Goal: Task Accomplishment & Management: Use online tool/utility

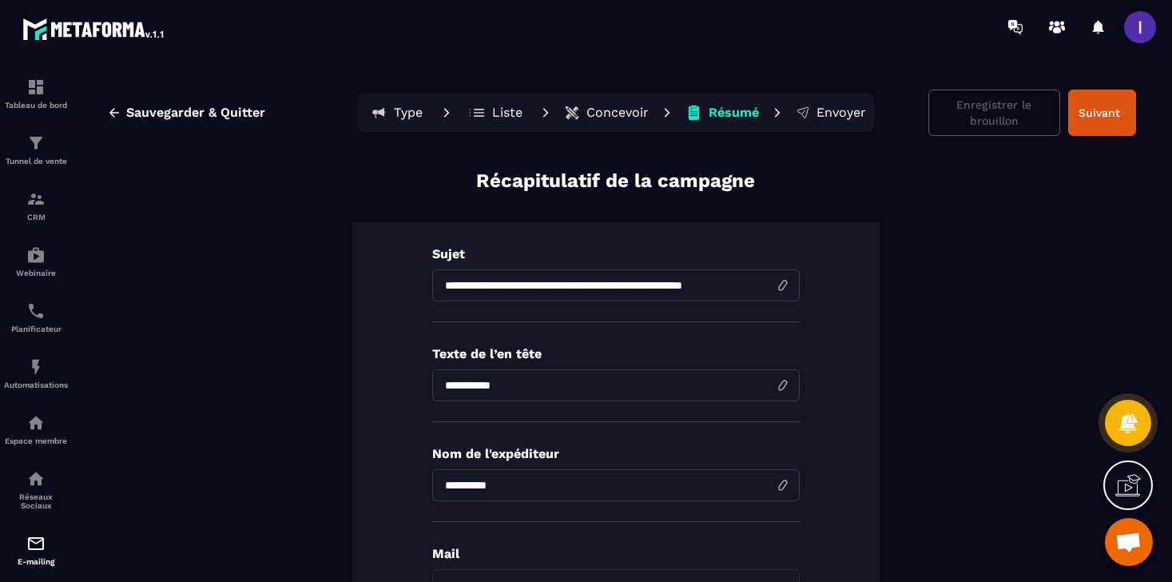
click at [1114, 128] on button "Suivant" at bounding box center [1102, 112] width 68 height 46
click at [843, 113] on p "Envoyer" at bounding box center [841, 113] width 50 height 16
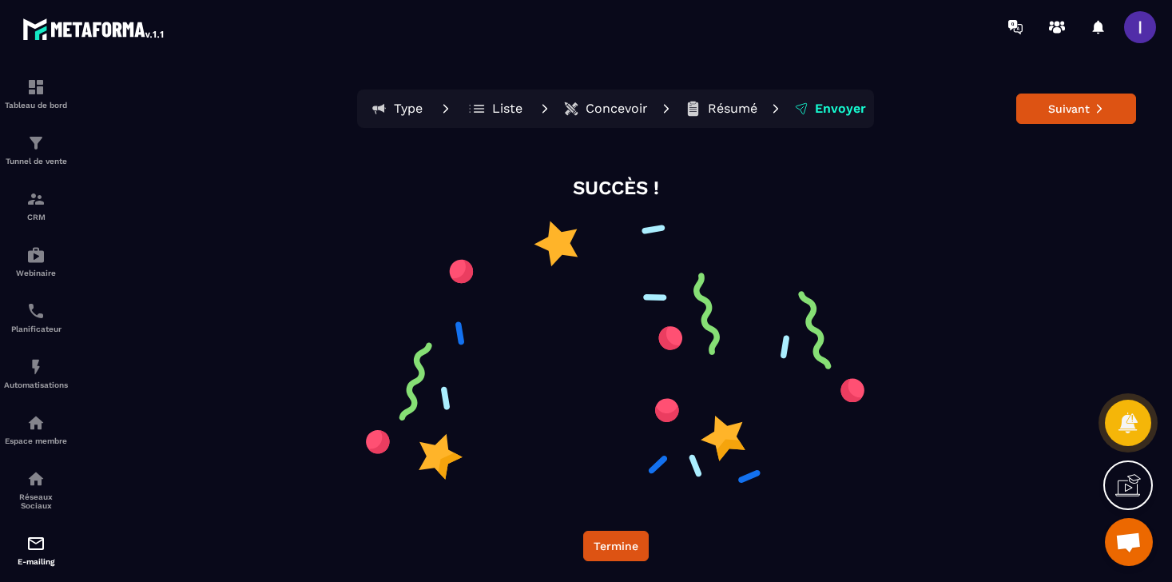
click at [739, 111] on p "Résumé" at bounding box center [733, 109] width 50 height 16
click at [634, 535] on button "Termine" at bounding box center [615, 545] width 65 height 30
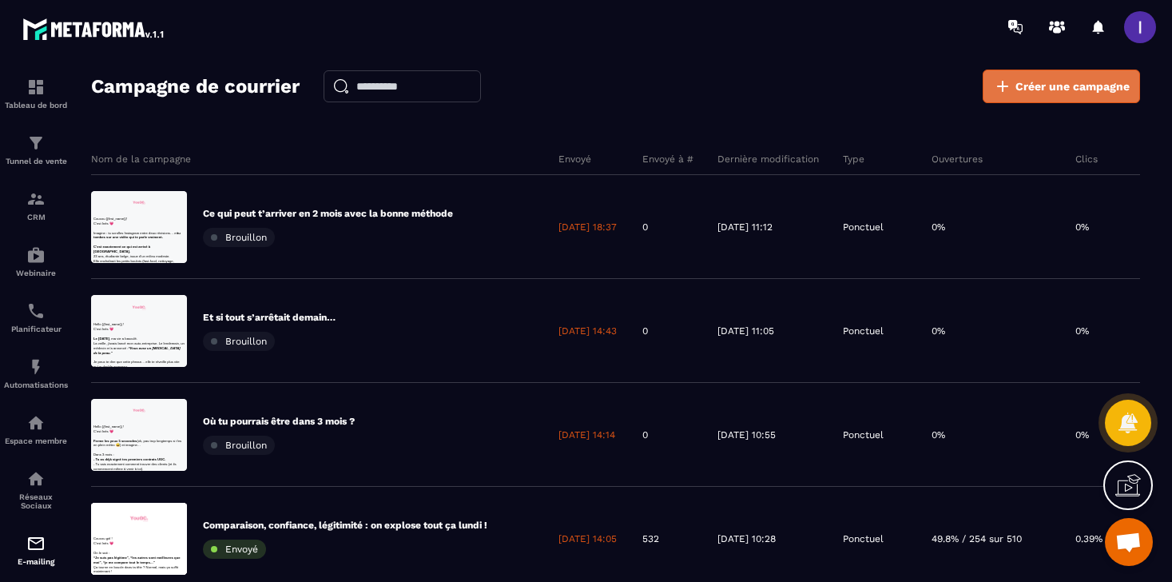
click at [1049, 78] on span "Créer une campagne" at bounding box center [1072, 86] width 114 height 16
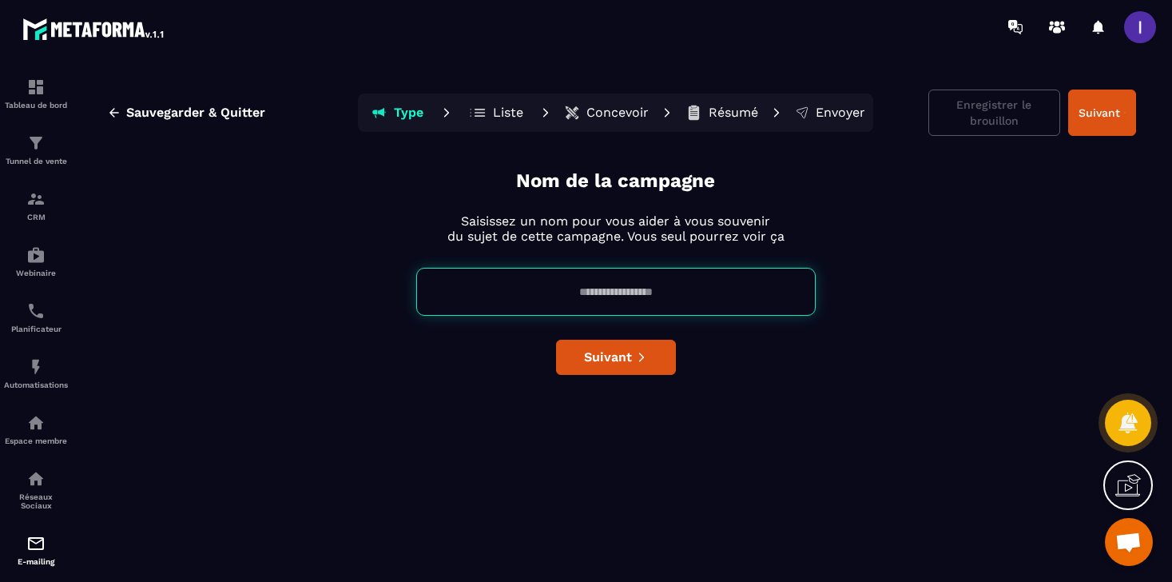
click at [593, 296] on input at bounding box center [615, 292] width 399 height 48
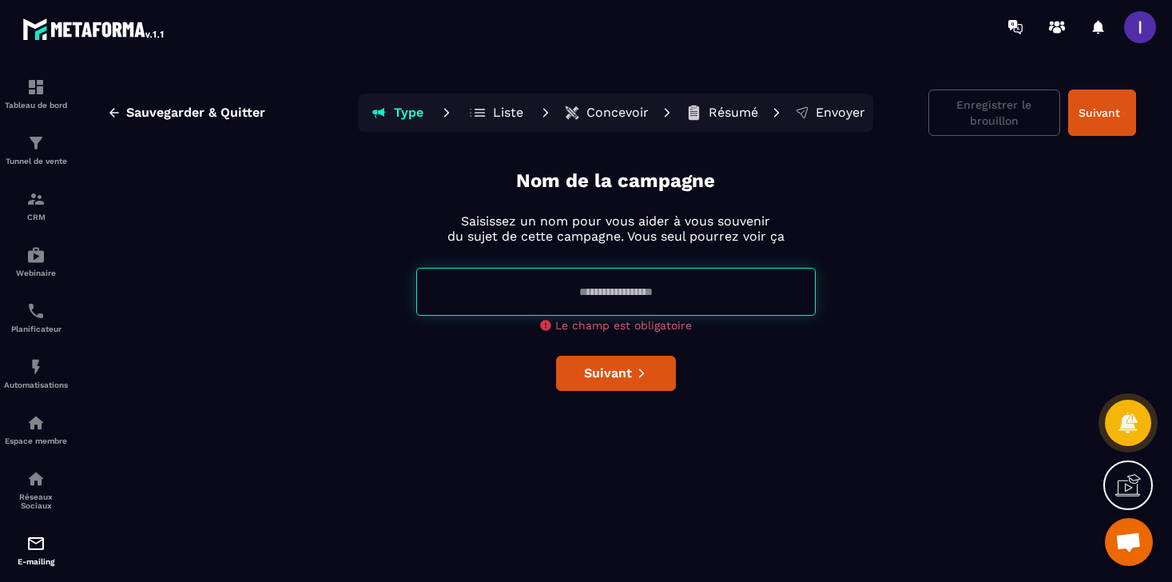
paste input "**********"
type input "**********"
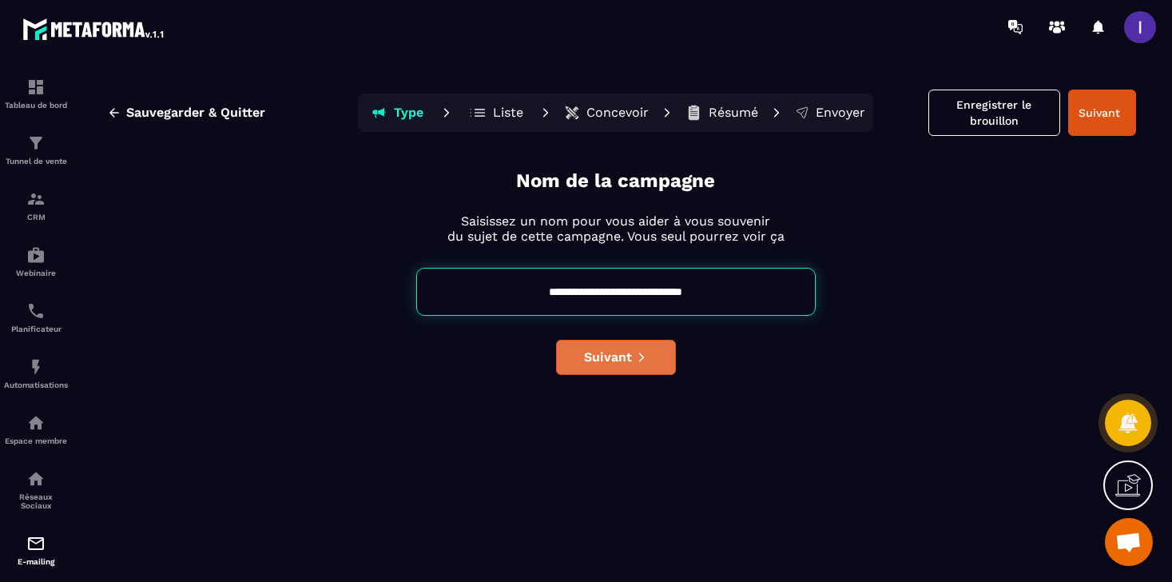
click at [637, 379] on div "**********" at bounding box center [615, 371] width 1041 height 407
click at [619, 357] on span "Suivant" at bounding box center [608, 357] width 48 height 16
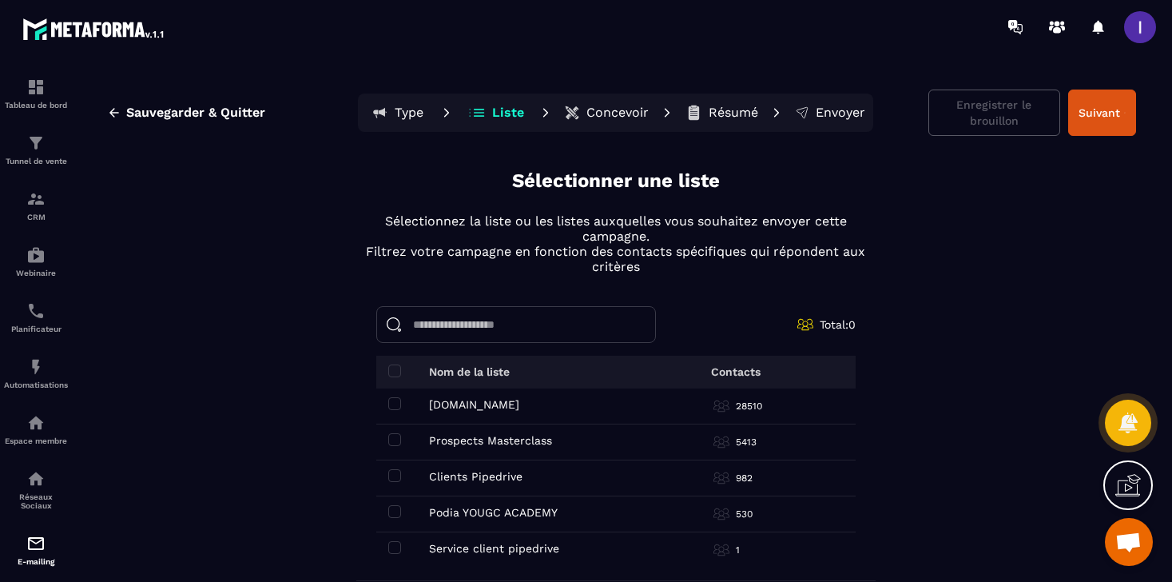
click at [387, 410] on td "[DOMAIN_NAME] [DOMAIN_NAME]" at bounding box center [508, 406] width 264 height 36
click at [395, 403] on span at bounding box center [394, 403] width 13 height 13
click at [397, 435] on span at bounding box center [394, 439] width 13 height 13
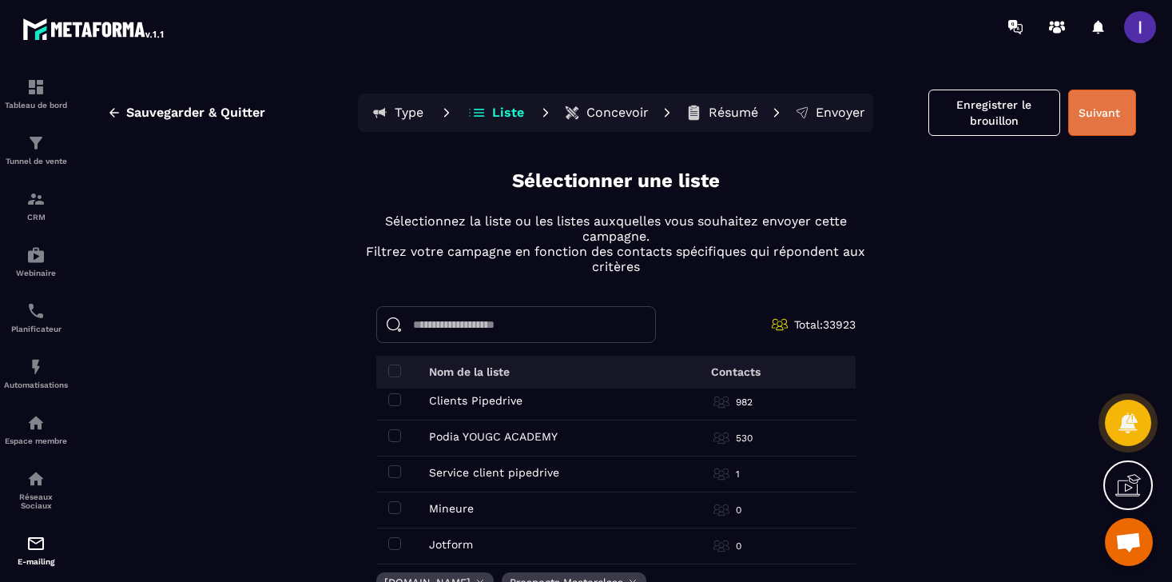
click at [1107, 124] on button "Suivant" at bounding box center [1102, 112] width 68 height 46
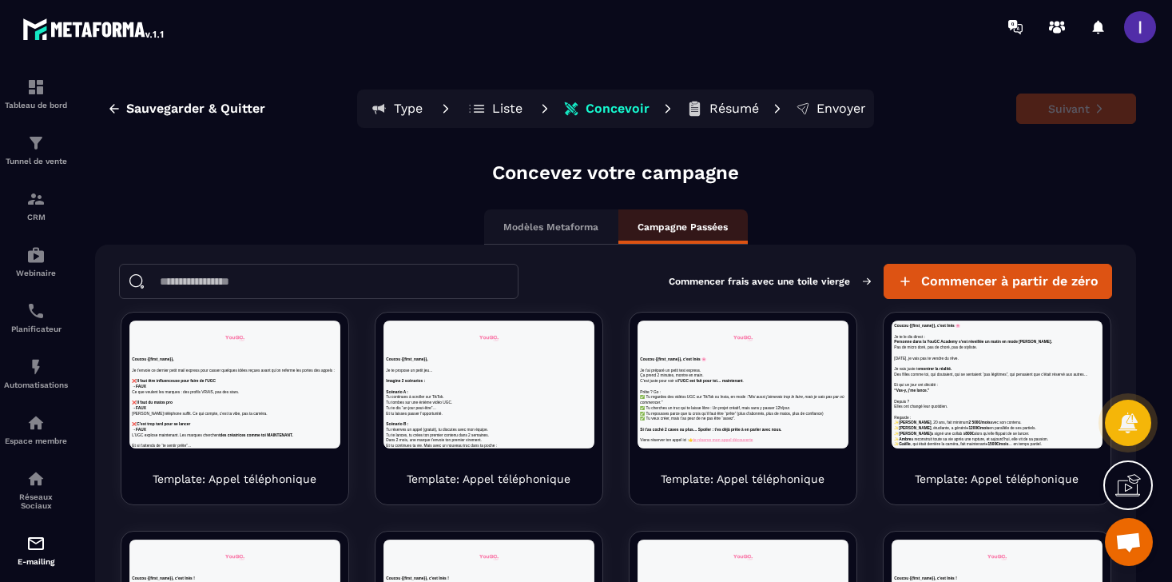
click at [292, 275] on input at bounding box center [318, 281] width 399 height 35
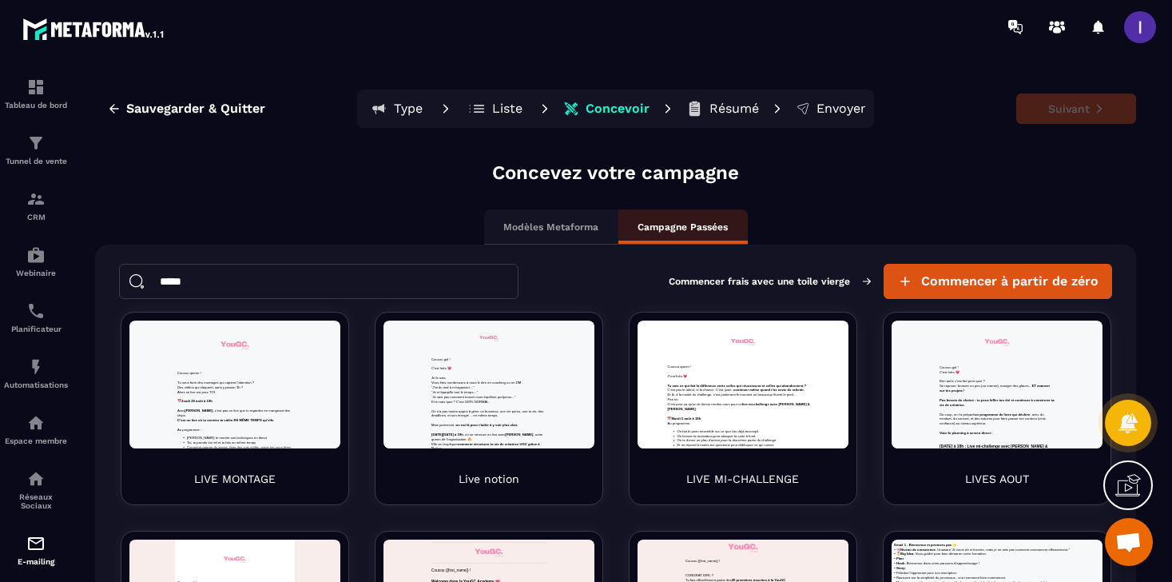
click at [283, 272] on input "*****" at bounding box center [318, 281] width 399 height 35
type input "******"
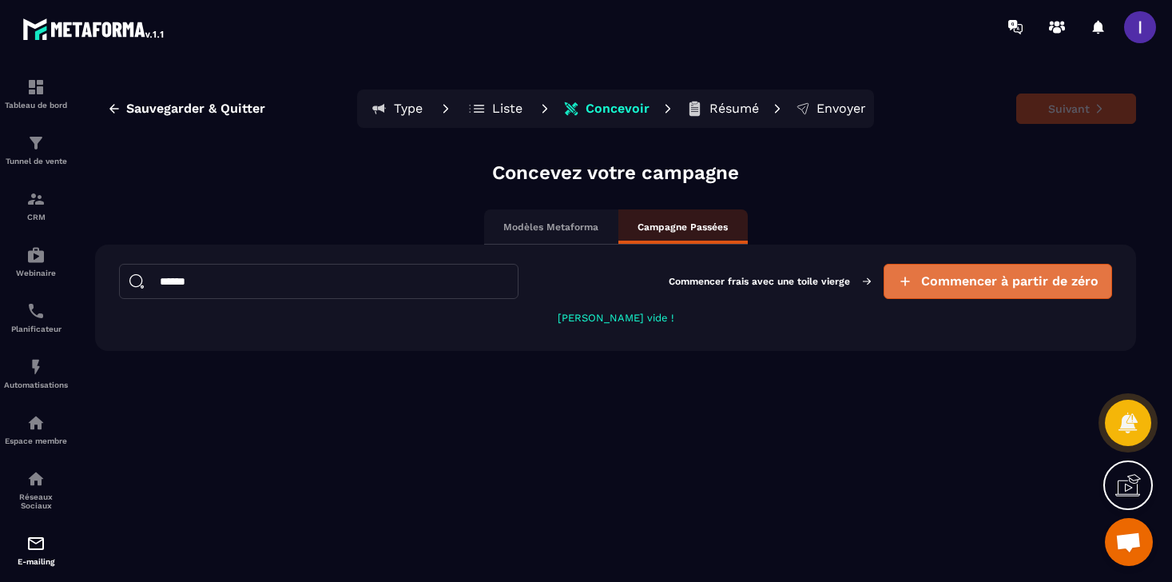
click at [938, 283] on span "Commencer à partir de zéro" at bounding box center [1009, 281] width 177 height 16
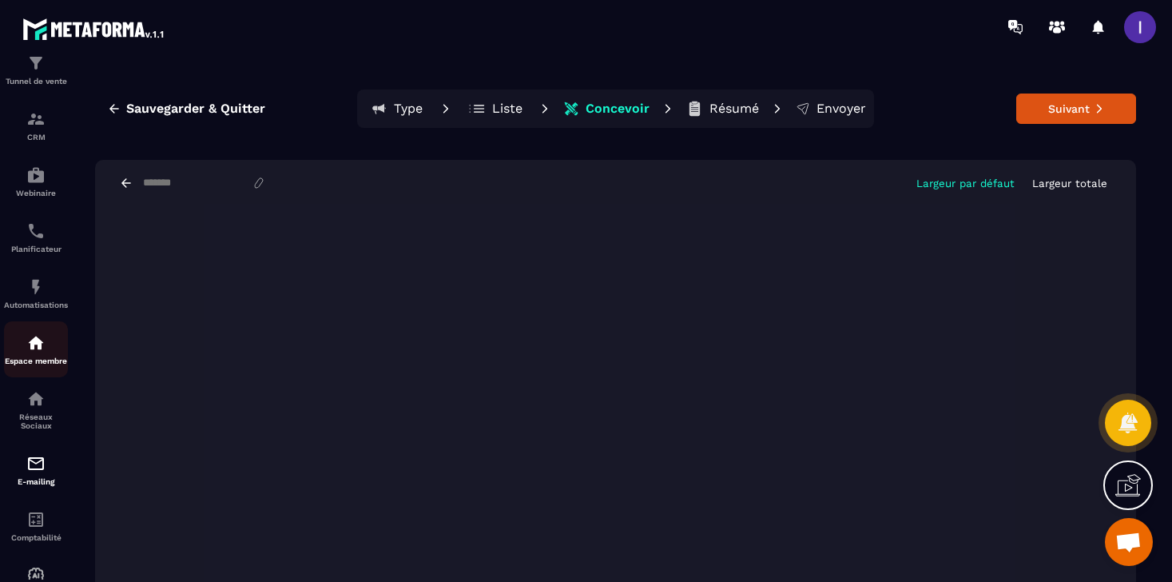
scroll to position [144, 0]
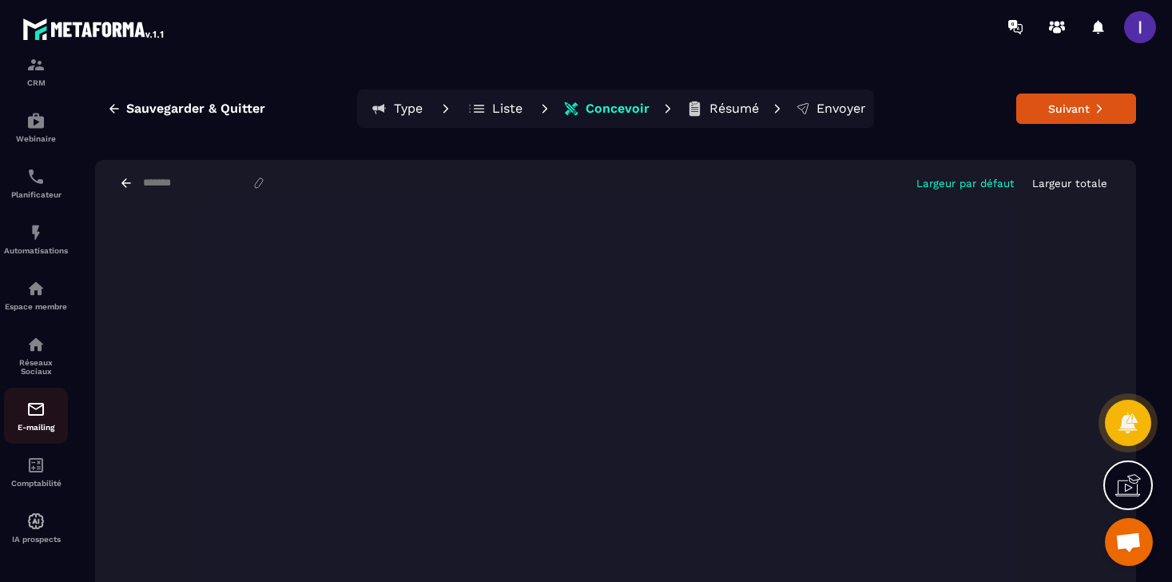
click at [47, 405] on div "E-mailing" at bounding box center [36, 415] width 64 height 32
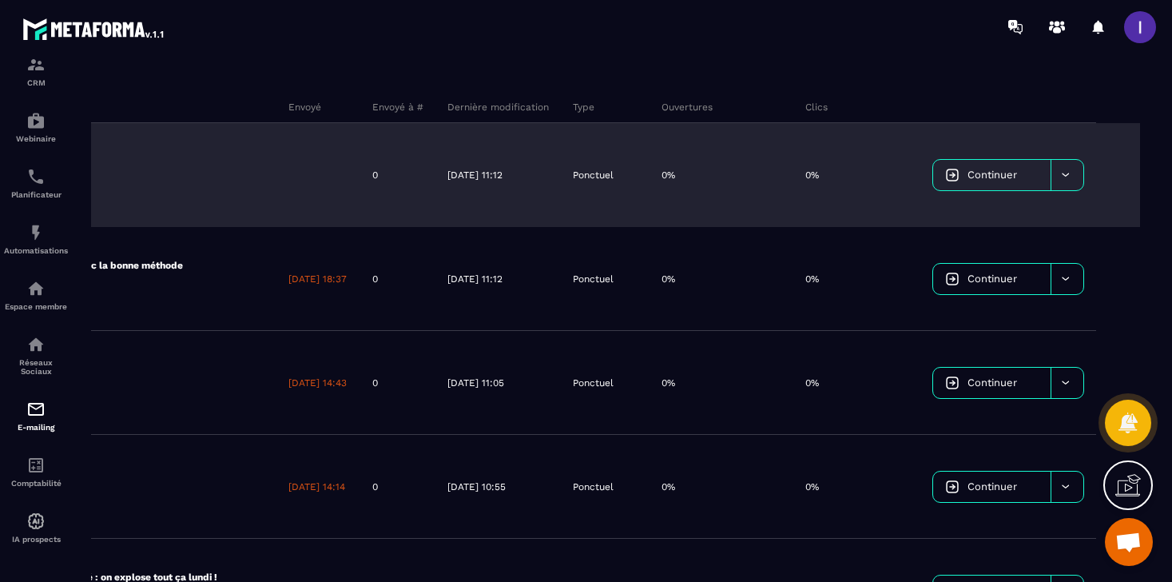
click at [1066, 177] on icon at bounding box center [1065, 175] width 12 height 12
click at [1037, 221] on div "Supprimer le campaign" at bounding box center [1014, 215] width 150 height 26
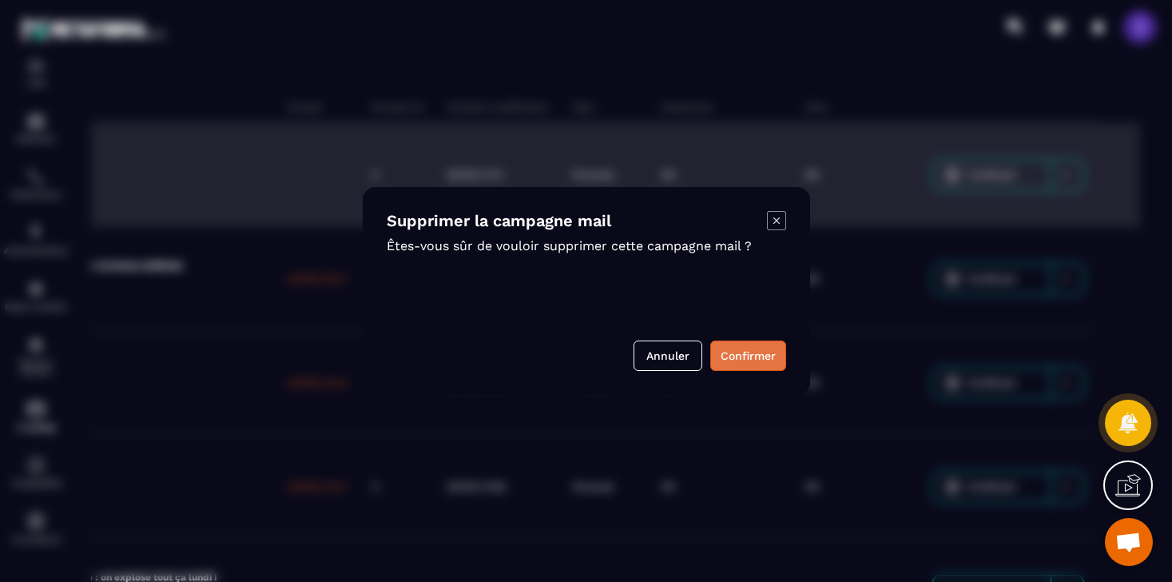
click at [752, 350] on button "Confirmer" at bounding box center [748, 355] width 76 height 30
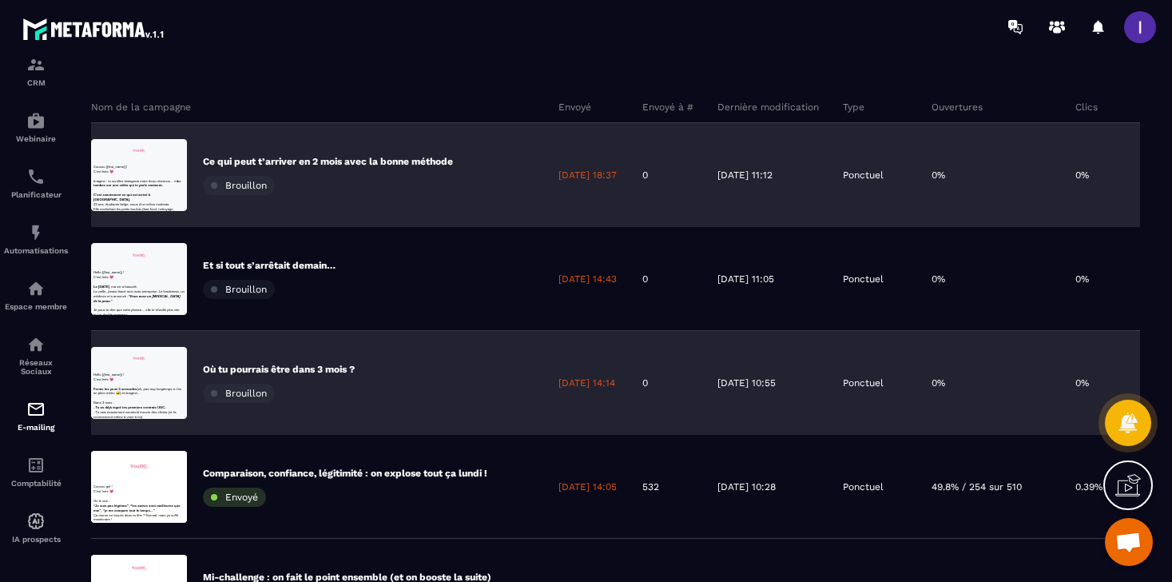
click at [309, 372] on p "Où tu pourrais être dans 3 mois ?" at bounding box center [279, 369] width 152 height 13
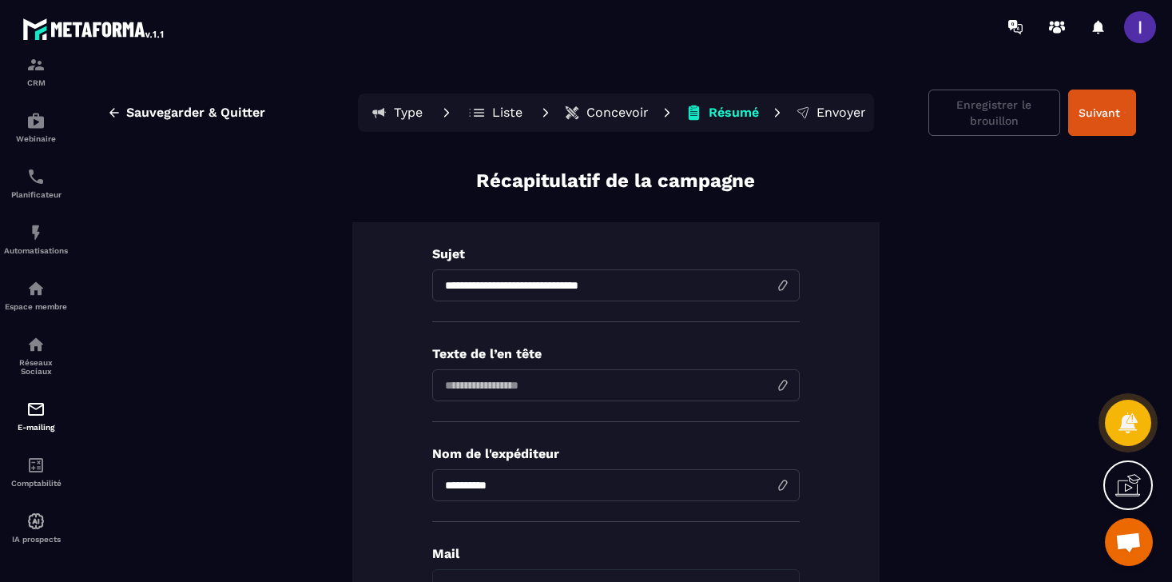
click at [621, 112] on p "Concevoir" at bounding box center [617, 113] width 62 height 16
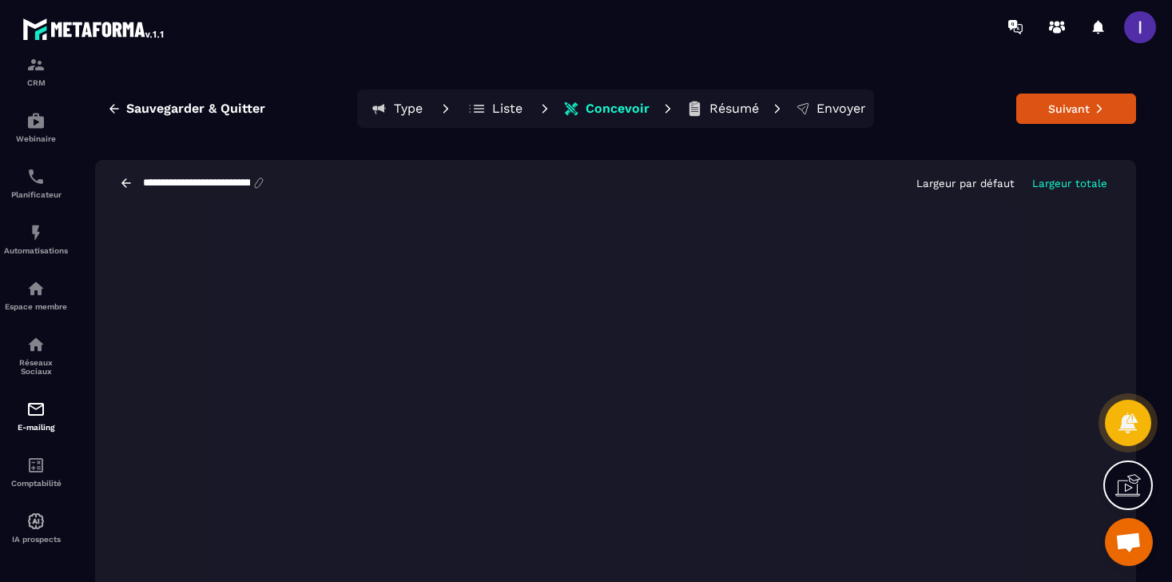
scroll to position [30, 0]
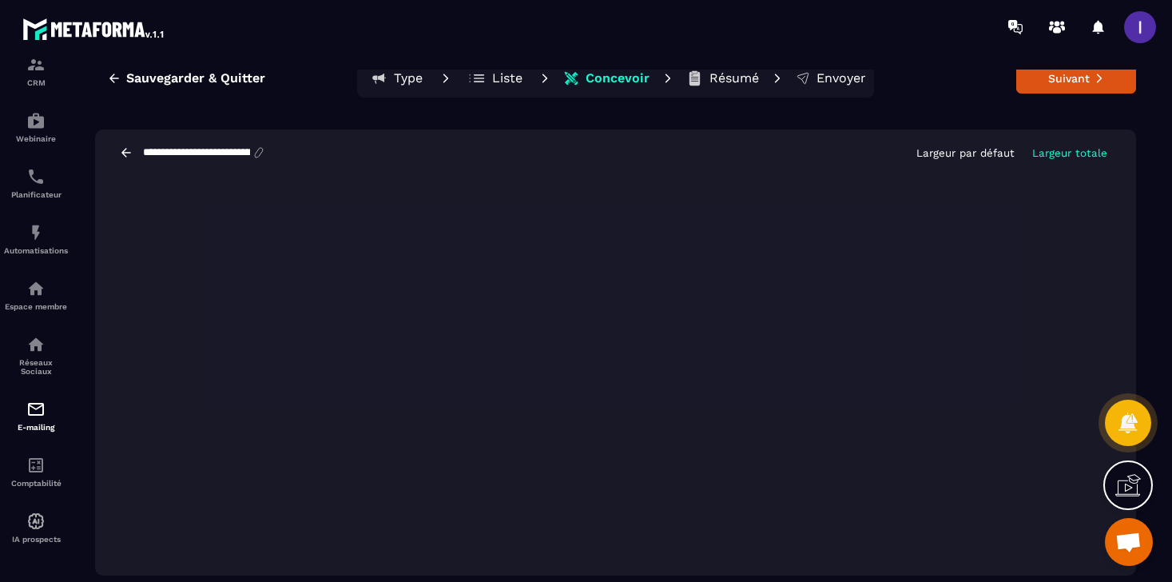
click at [677, 169] on div "**********" at bounding box center [615, 152] width 1041 height 46
click at [125, 148] on icon at bounding box center [126, 152] width 14 height 14
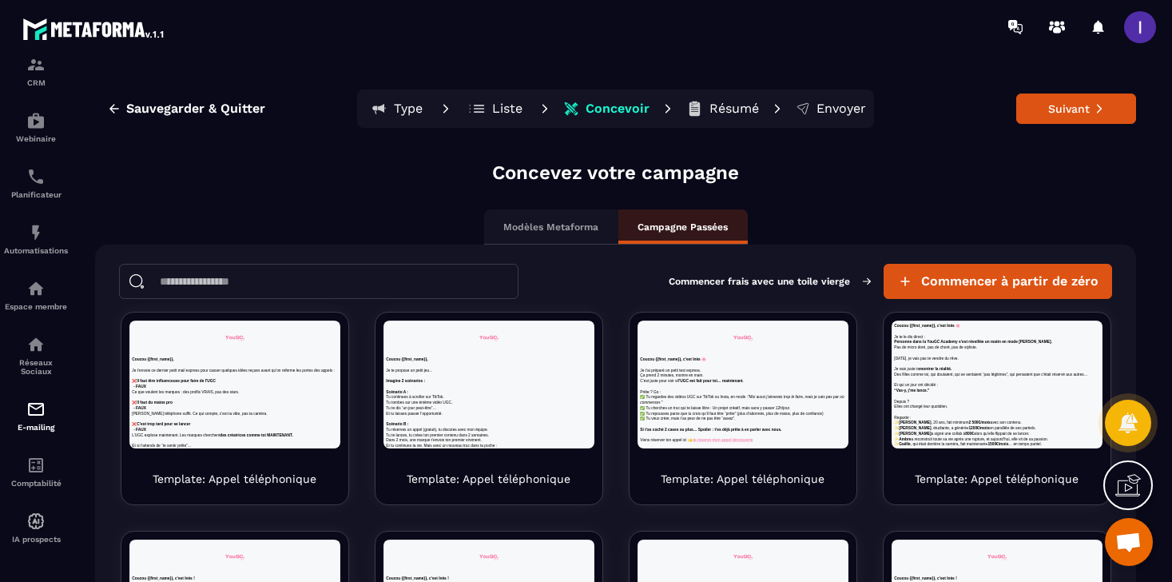
scroll to position [0, 0]
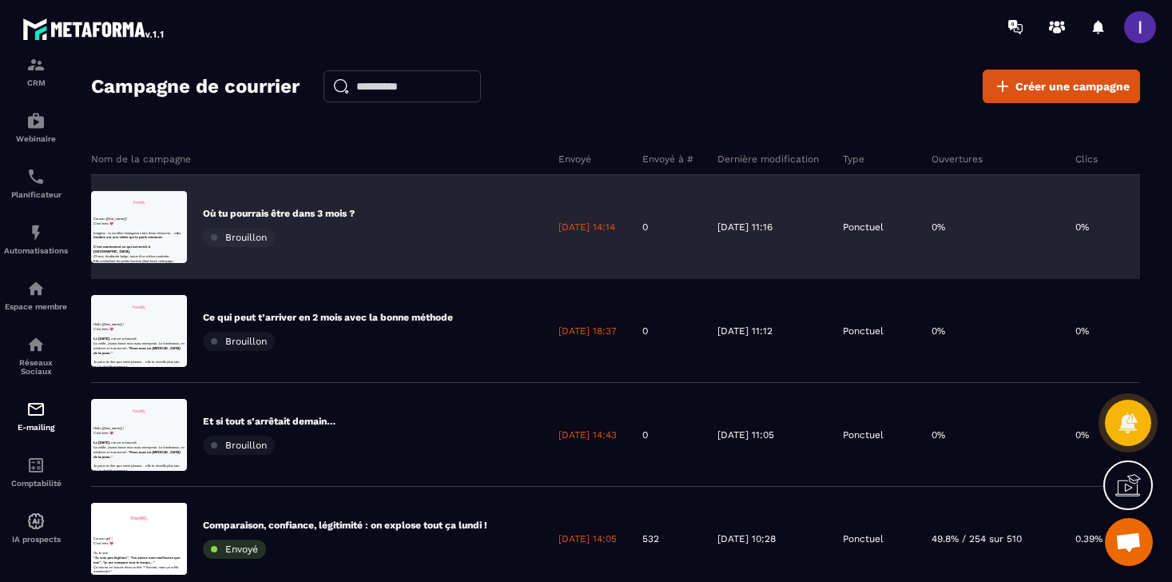
click at [325, 213] on p "Où tu pourrais être dans 3 mois ?" at bounding box center [279, 213] width 152 height 13
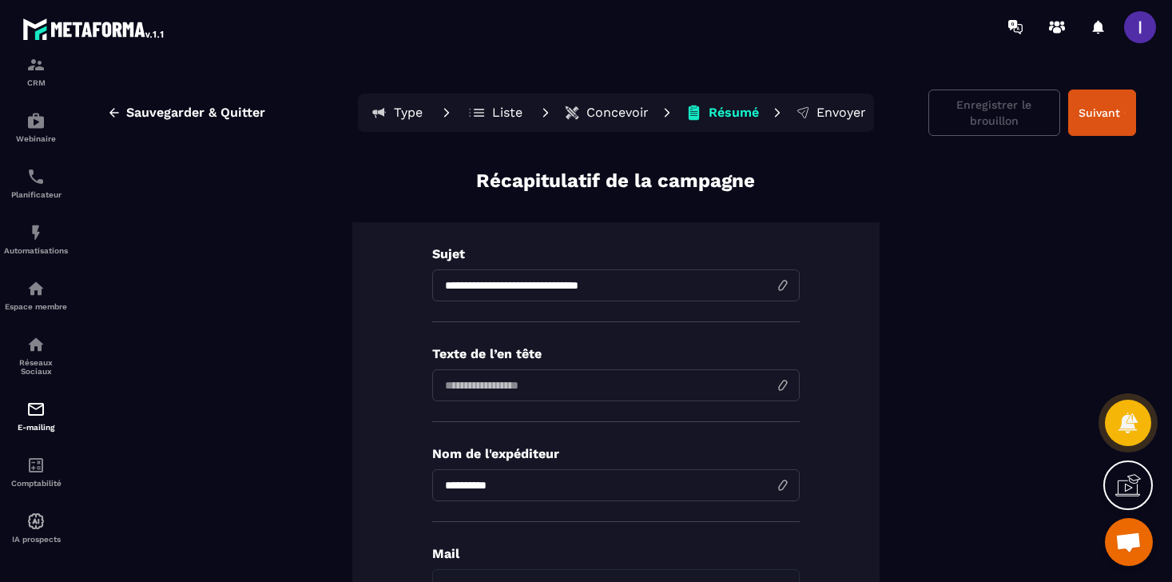
click at [606, 115] on p "Concevoir" at bounding box center [617, 113] width 62 height 16
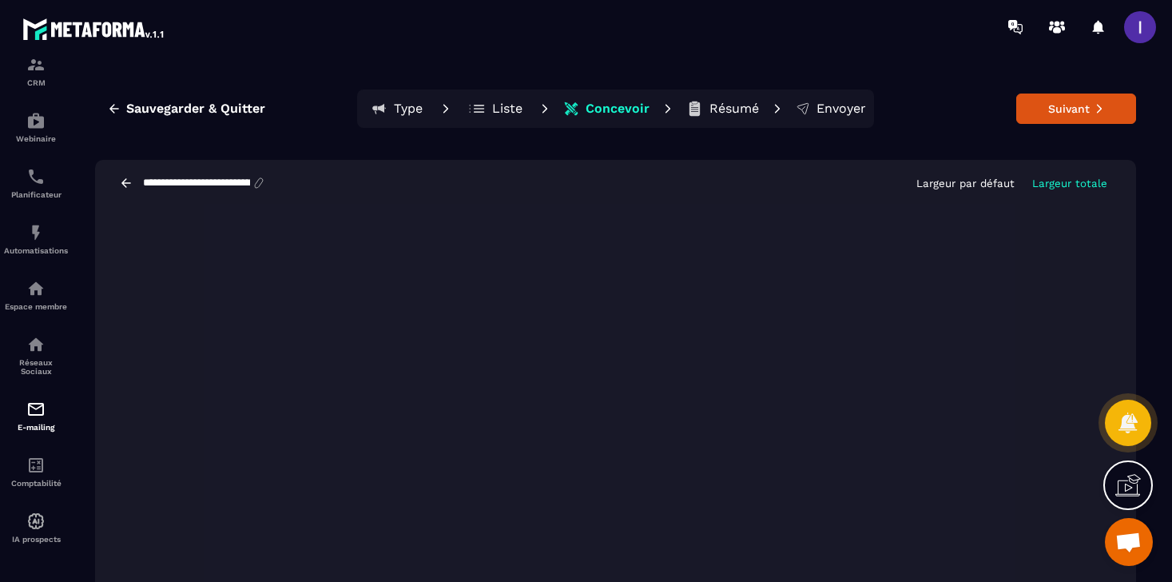
scroll to position [30, 0]
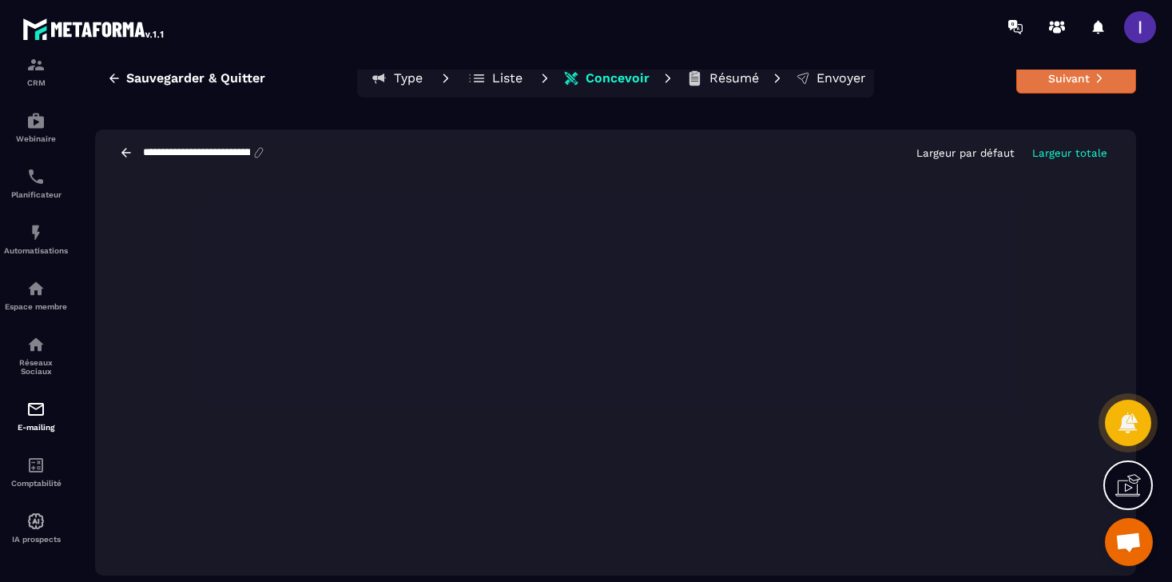
click at [1053, 86] on button "Suivant" at bounding box center [1076, 78] width 120 height 30
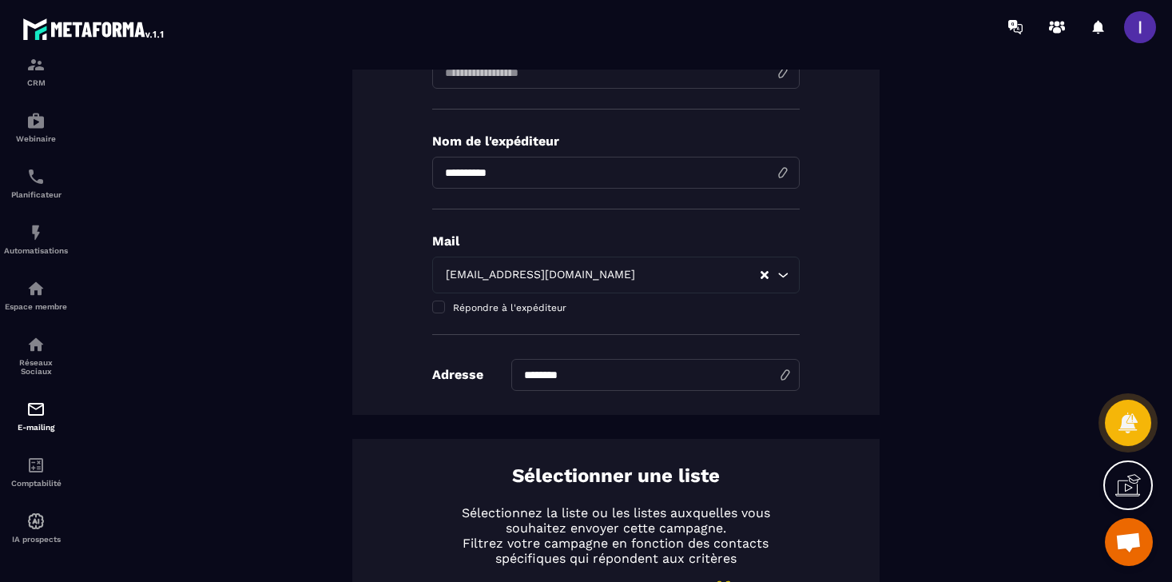
scroll to position [805, 0]
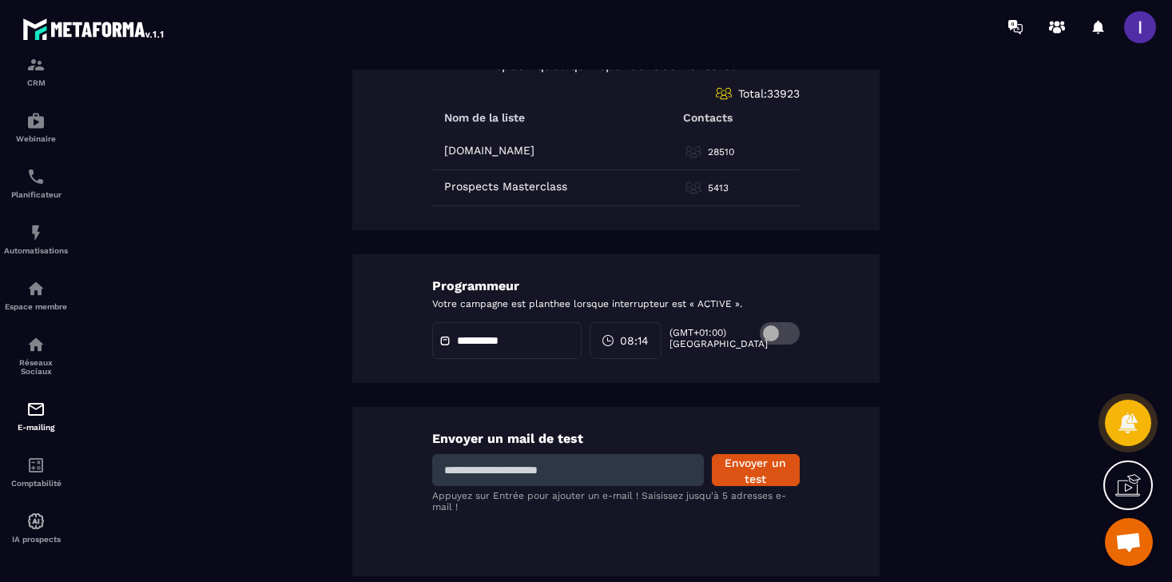
click at [574, 473] on input at bounding box center [568, 470] width 272 height 32
type input "**********"
click at [771, 460] on button "Envoyer un test" at bounding box center [756, 470] width 88 height 32
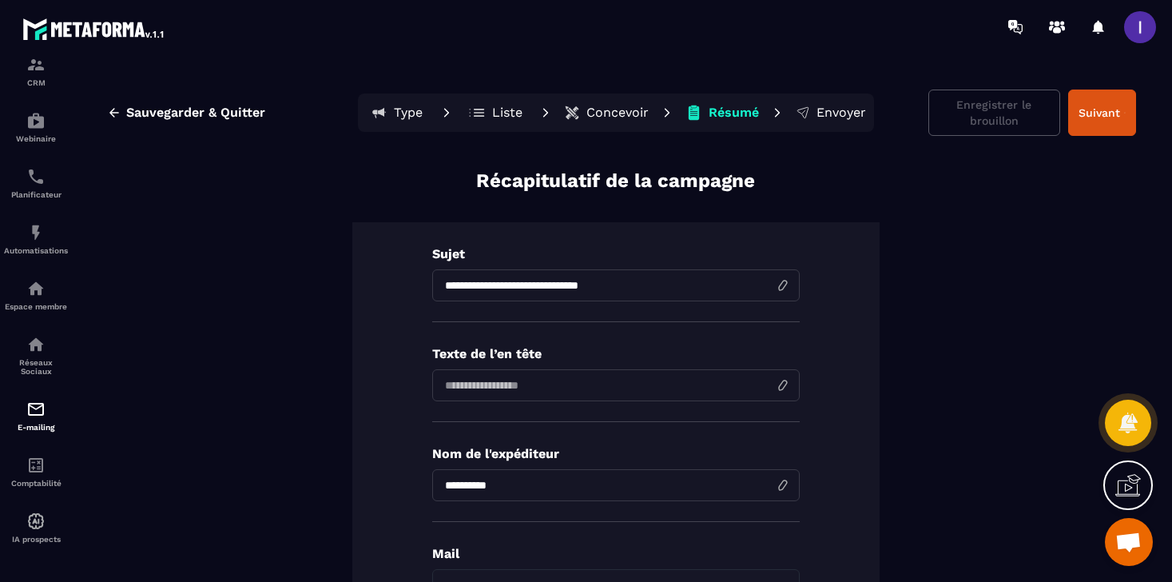
click at [603, 121] on button "Concevoir" at bounding box center [606, 113] width 94 height 32
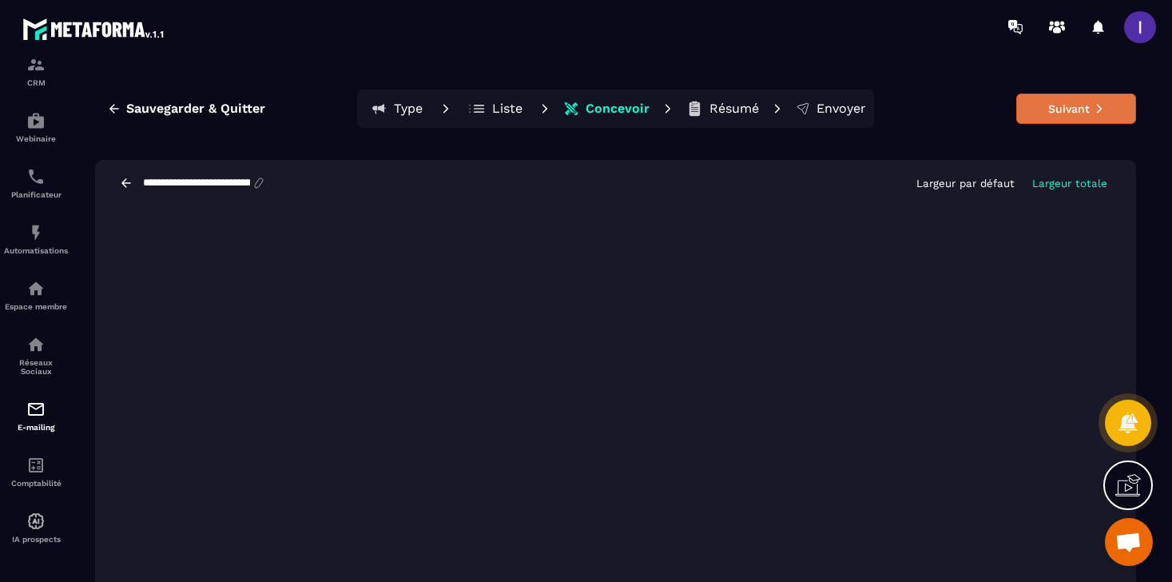
click at [1032, 116] on button "Suivant" at bounding box center [1076, 108] width 120 height 30
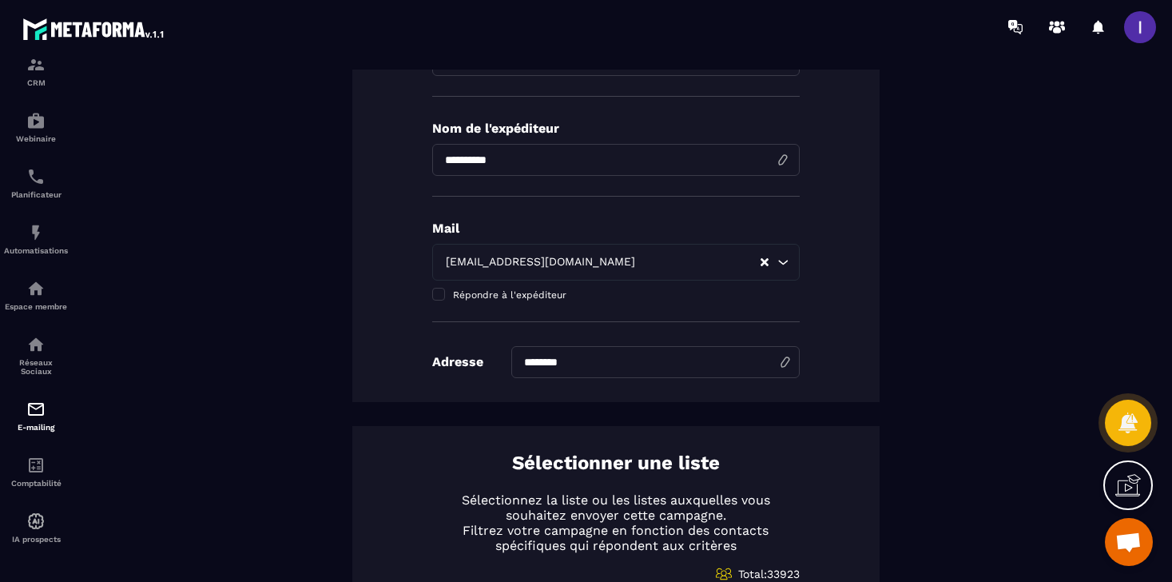
scroll to position [805, 0]
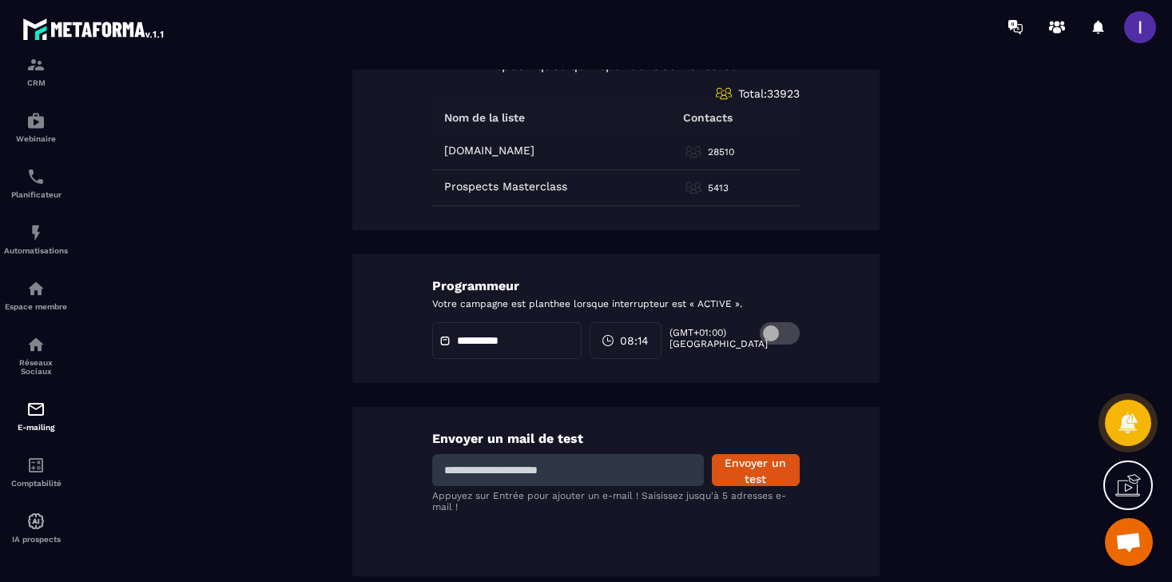
click at [525, 471] on input at bounding box center [568, 470] width 272 height 32
type input "**********"
click at [739, 485] on div "**********" at bounding box center [615, 491] width 527 height 169
click at [747, 466] on button "Envoyer un test" at bounding box center [756, 470] width 88 height 32
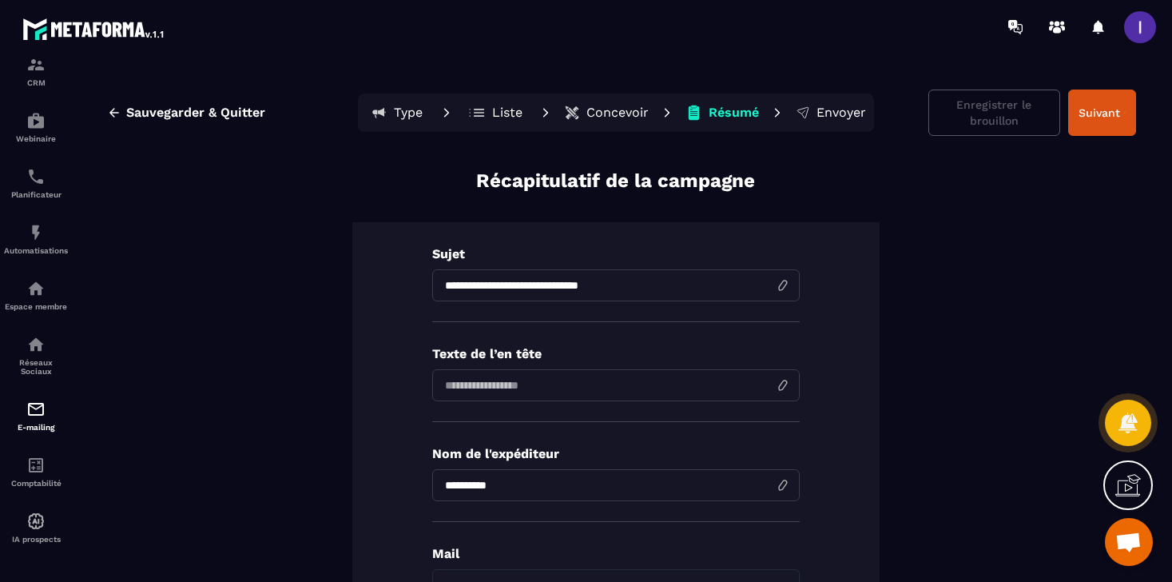
click at [620, 107] on p "Concevoir" at bounding box center [617, 113] width 62 height 16
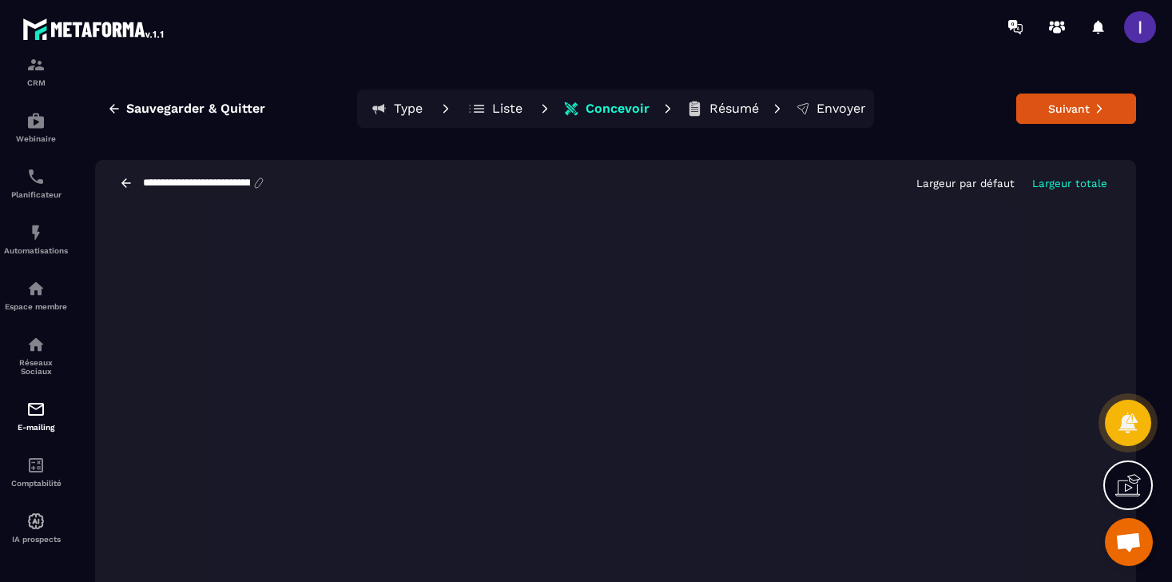
scroll to position [30, 0]
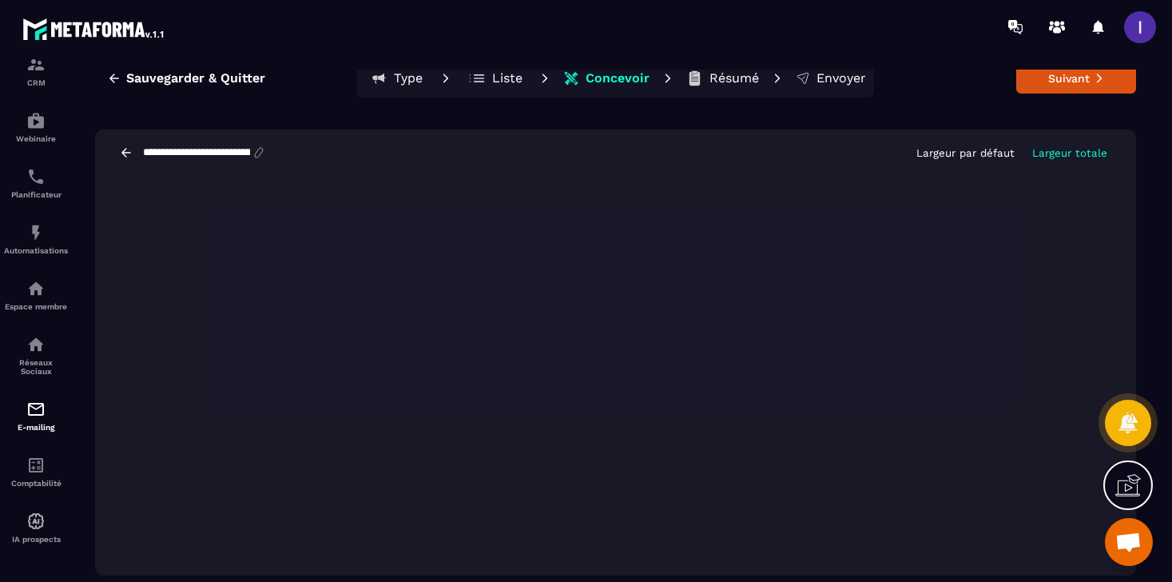
click at [724, 83] on p "Résumé" at bounding box center [734, 78] width 50 height 16
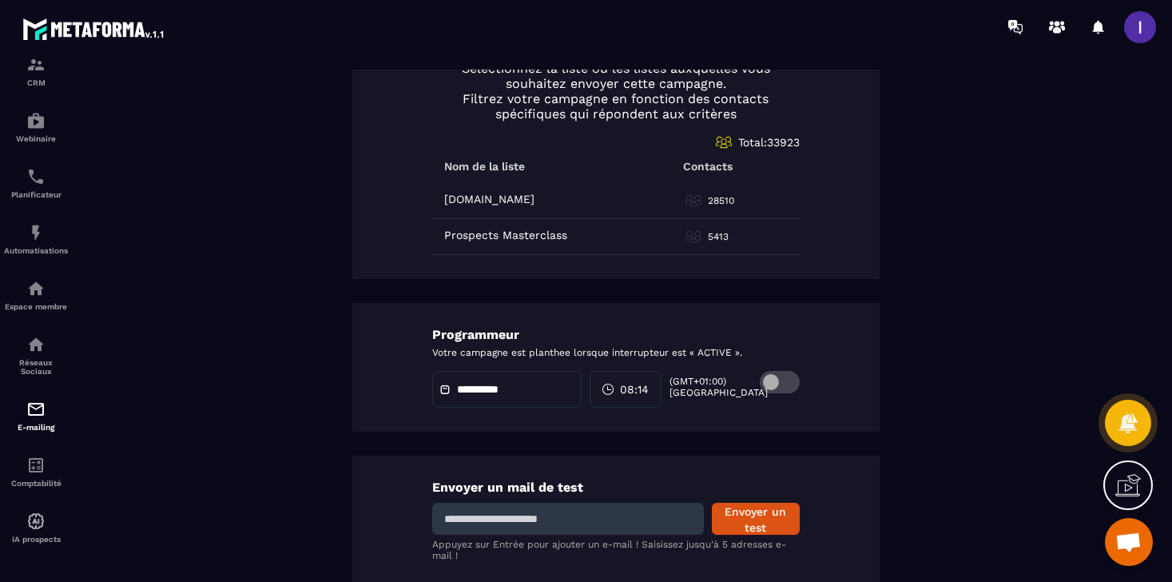
scroll to position [805, 0]
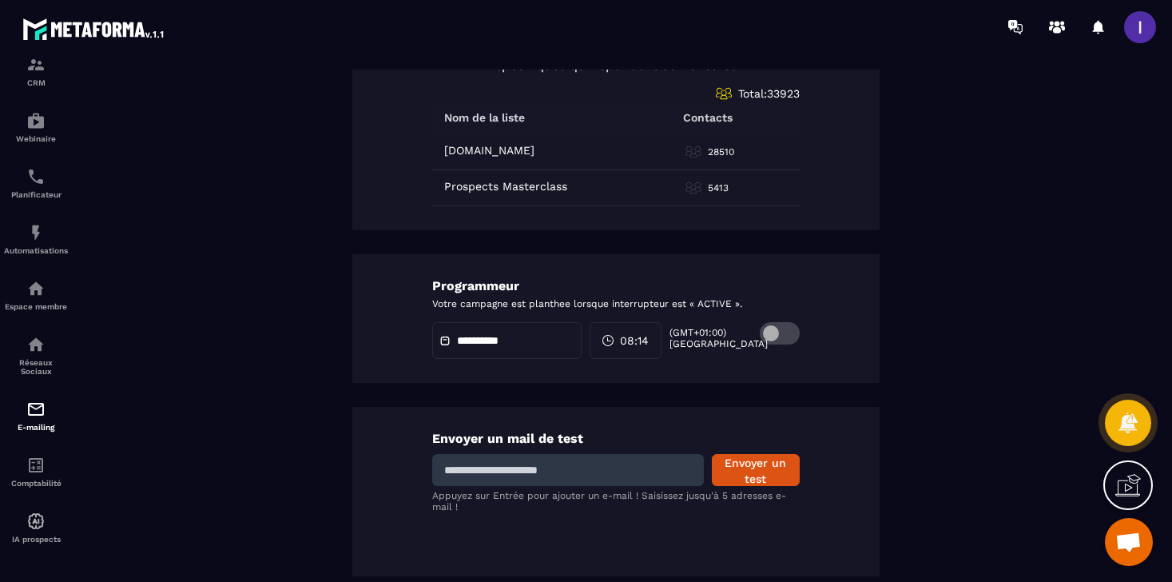
click at [555, 460] on input at bounding box center [568, 470] width 272 height 32
type input "**********"
click at [752, 473] on button "Envoyer un test" at bounding box center [756, 470] width 88 height 32
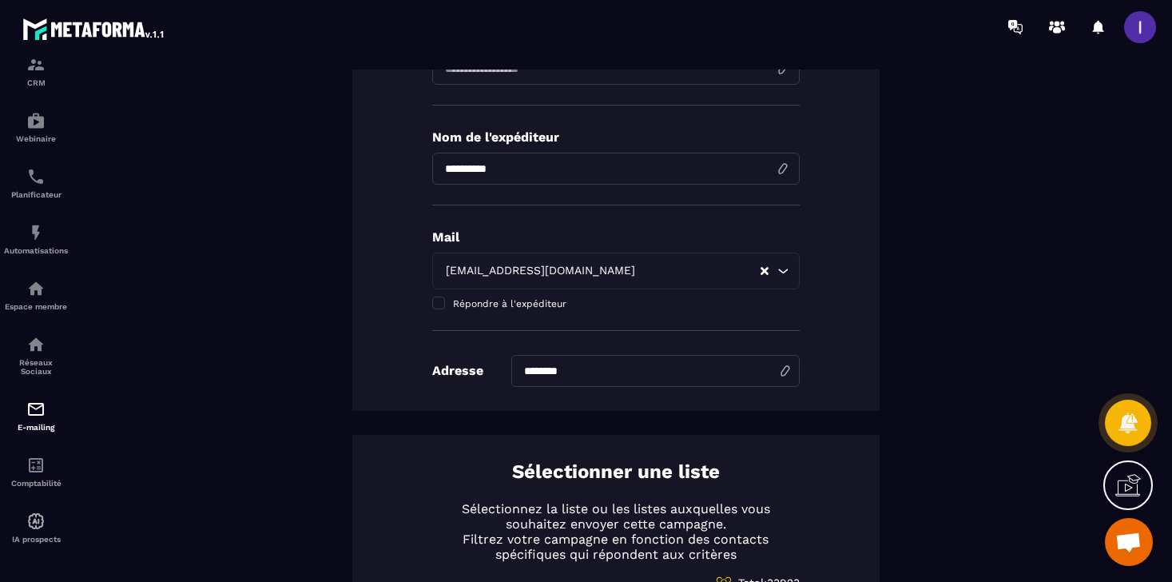
scroll to position [0, 0]
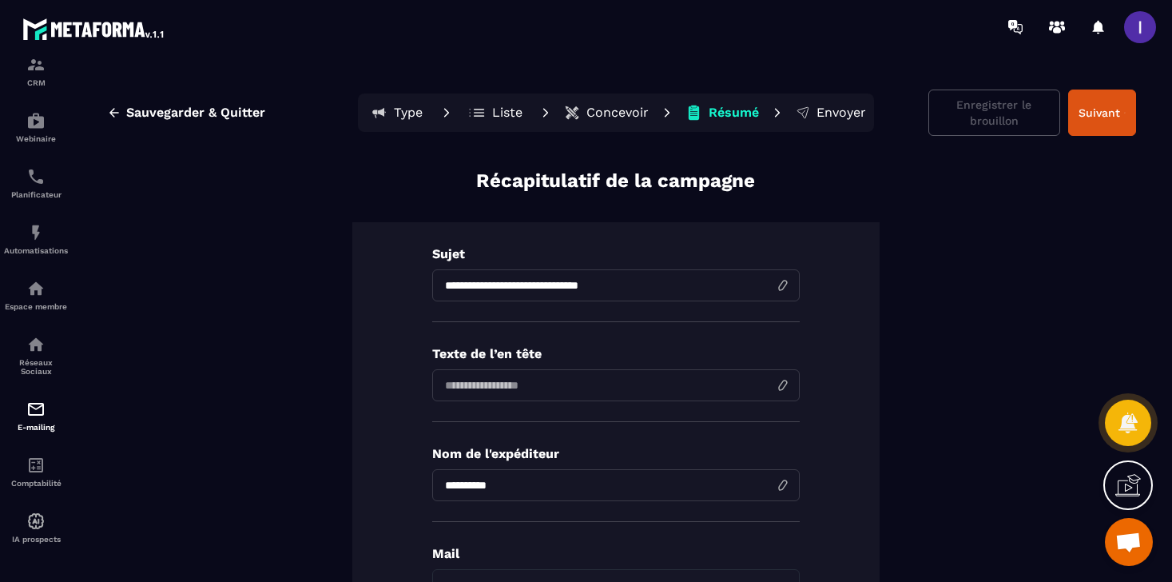
click at [506, 113] on p "Liste" at bounding box center [507, 113] width 30 height 16
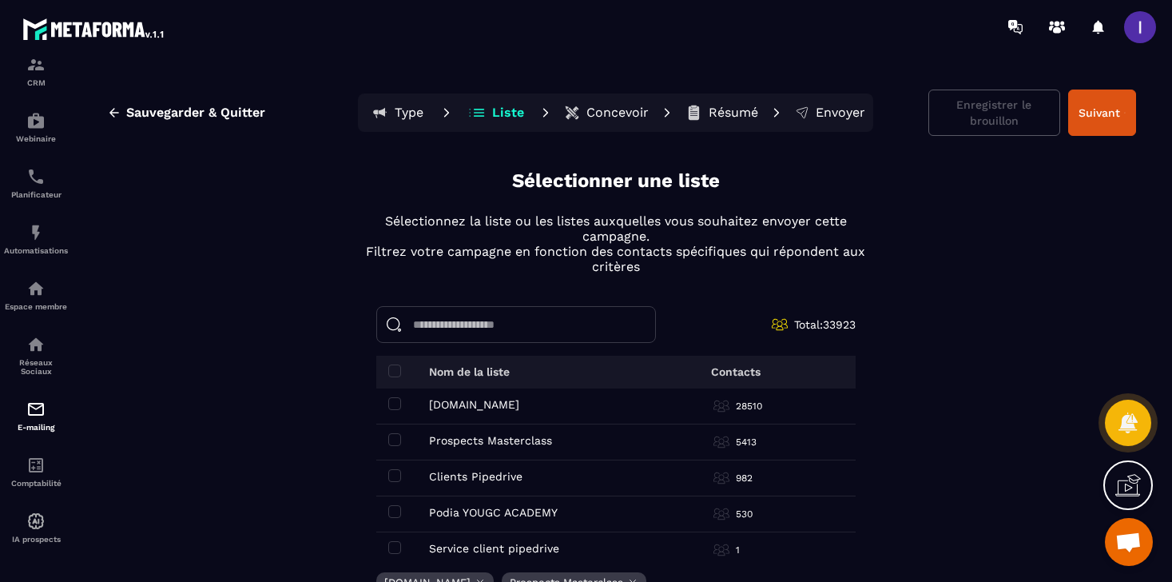
click at [413, 115] on p "Type" at bounding box center [409, 113] width 29 height 16
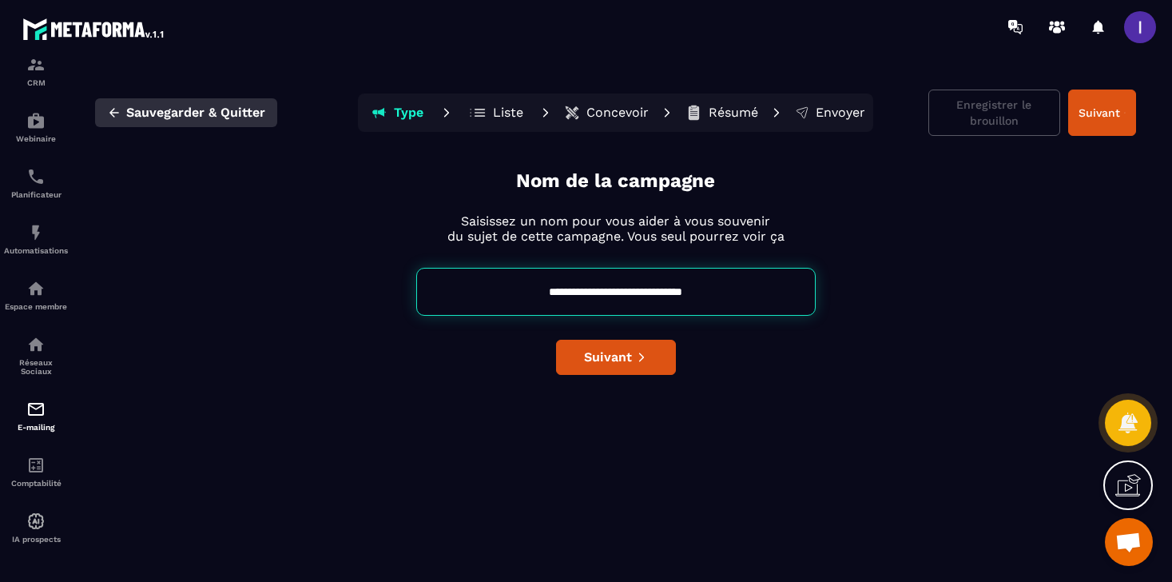
click at [122, 113] on button "Sauvegarder & Quitter" at bounding box center [186, 112] width 182 height 29
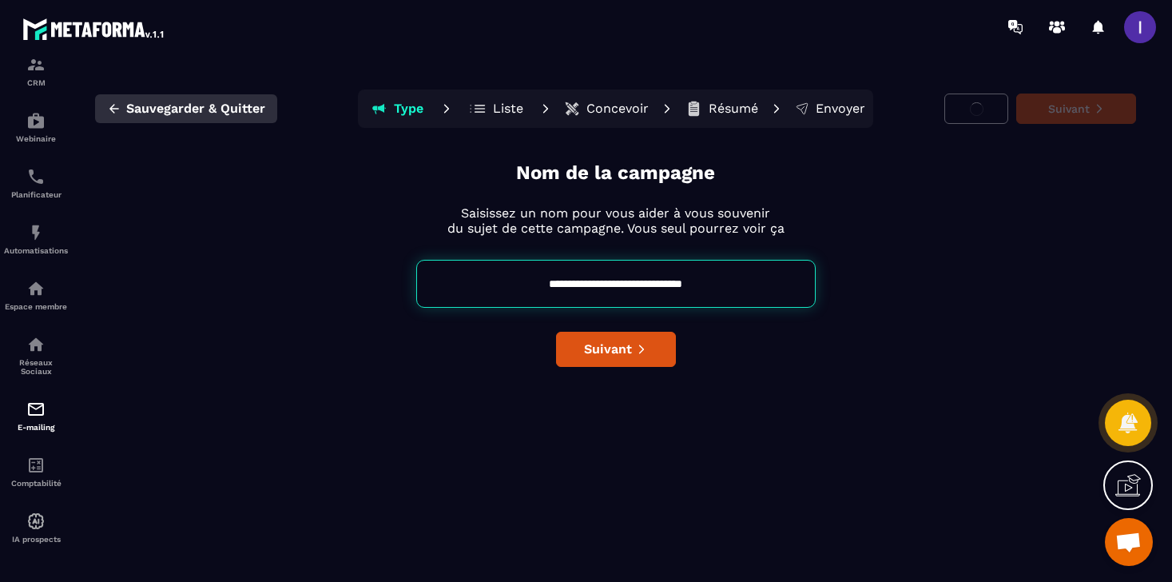
click at [126, 113] on span "Sauvegarder & Quitter" at bounding box center [195, 109] width 139 height 16
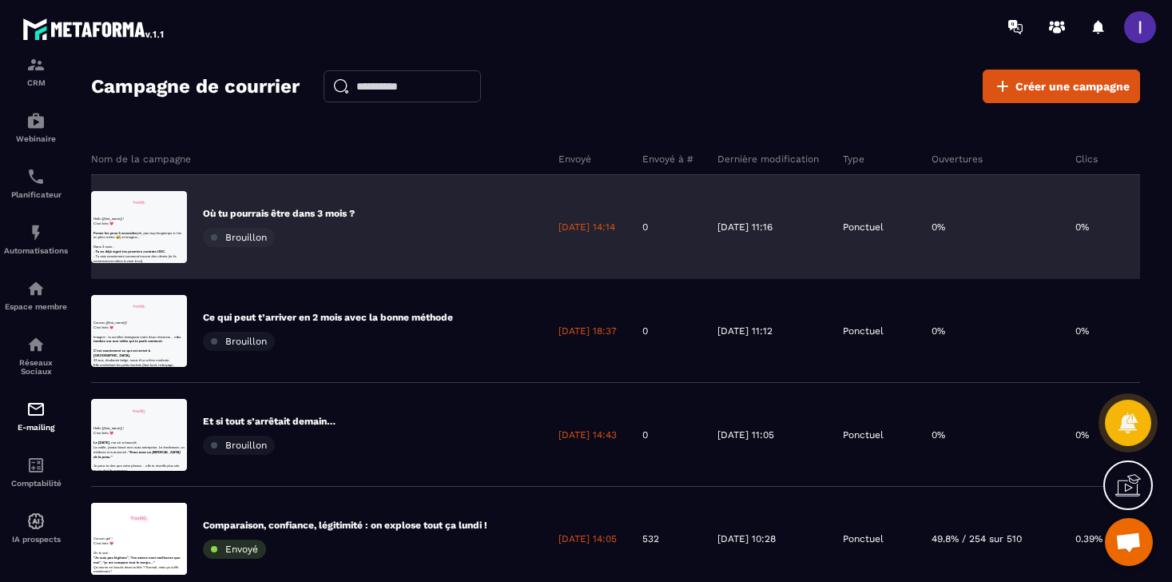
scroll to position [0, 270]
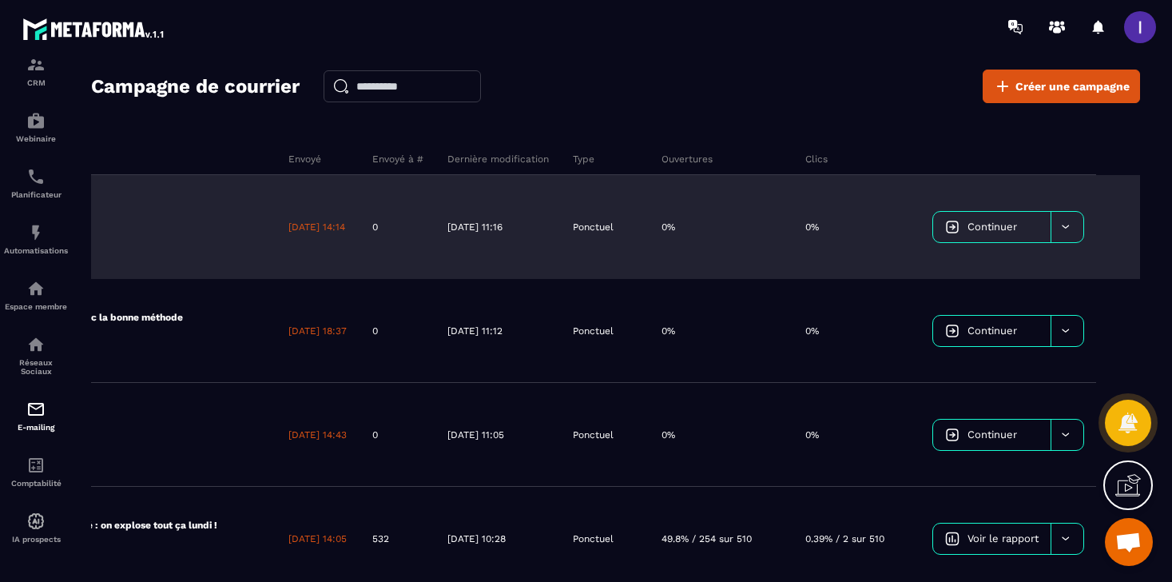
click at [1074, 232] on div at bounding box center [1066, 227] width 33 height 30
click at [775, 238] on div "0%" at bounding box center [721, 227] width 144 height 104
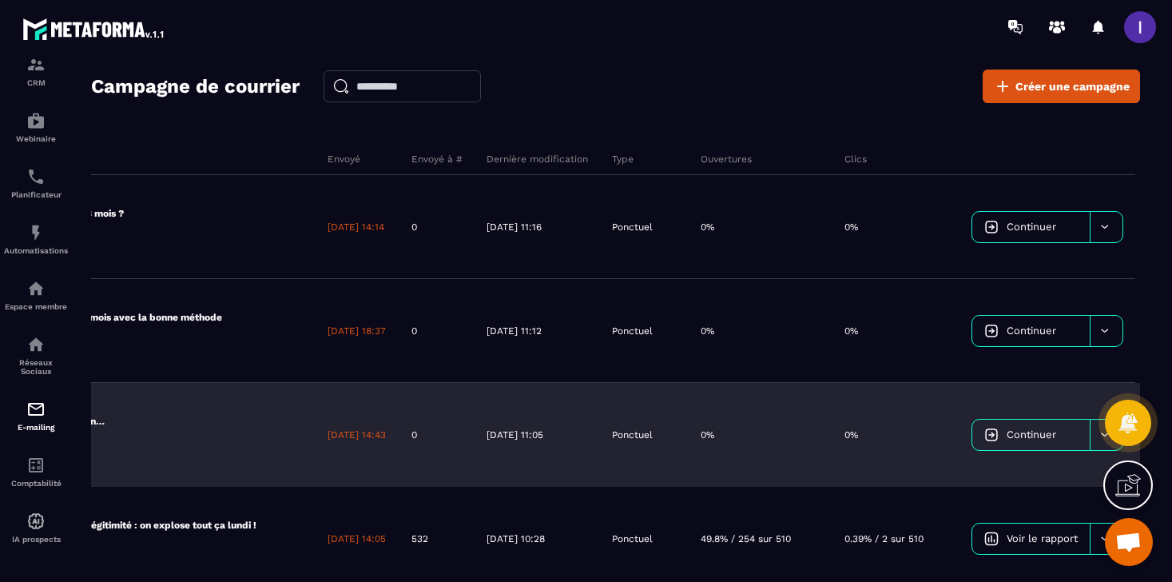
scroll to position [0, 270]
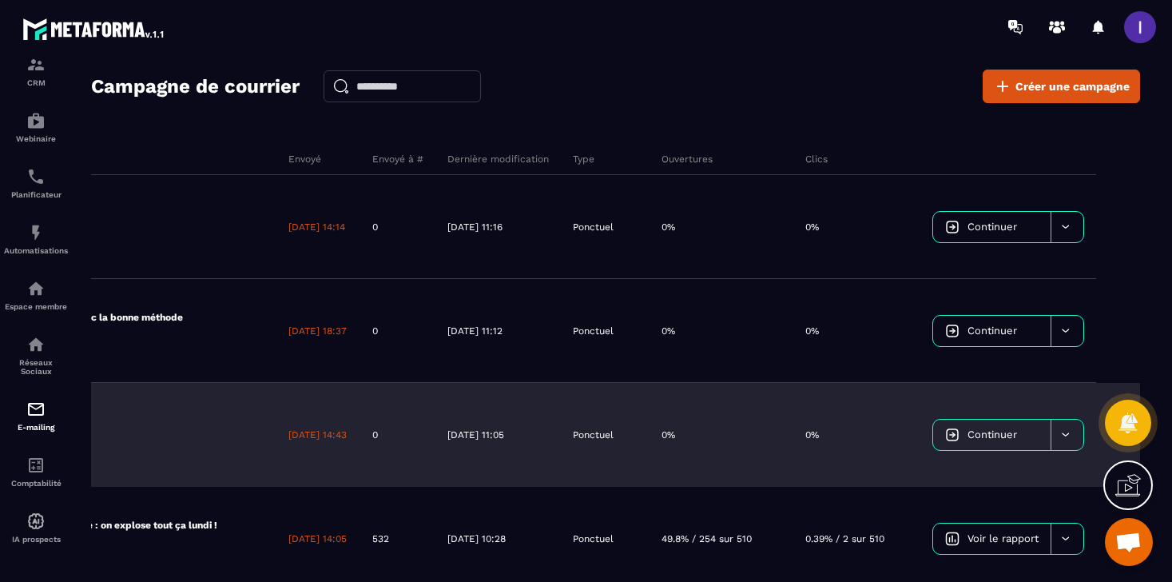
click at [1059, 439] on icon at bounding box center [1065, 434] width 12 height 12
click at [971, 428] on span "Continuer" at bounding box center [992, 434] width 50 height 12
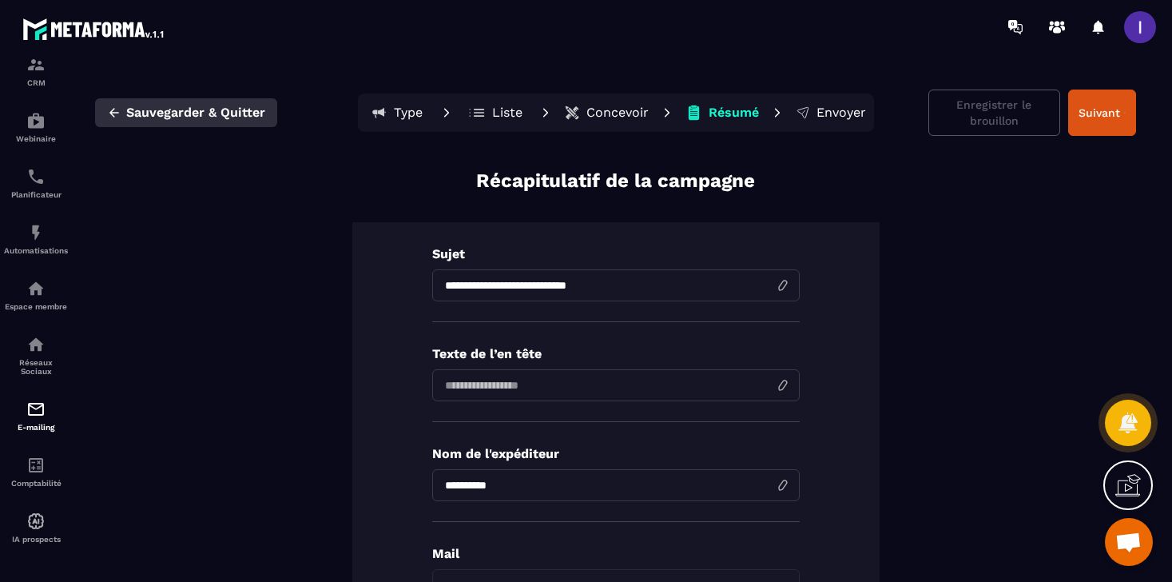
click at [162, 105] on span "Sauvegarder & Quitter" at bounding box center [195, 113] width 139 height 16
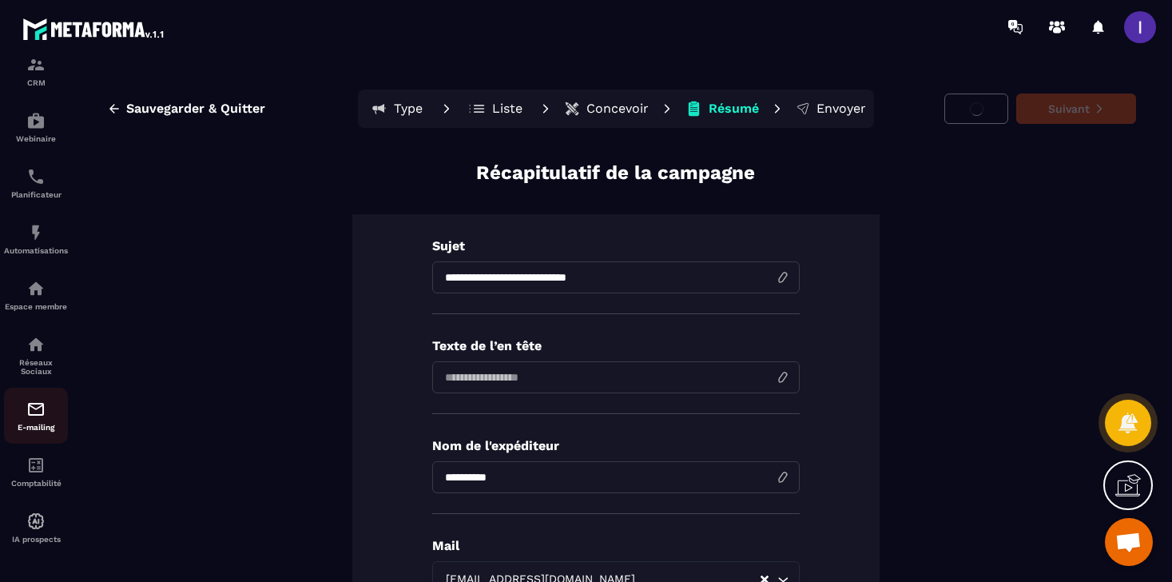
click at [30, 418] on div "E-mailing" at bounding box center [36, 415] width 64 height 32
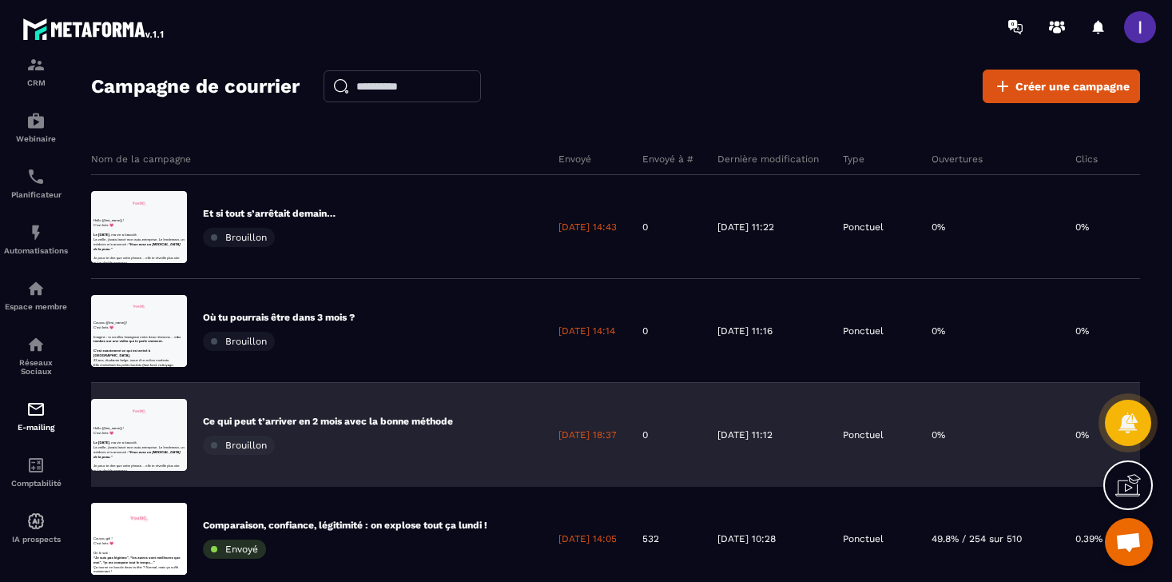
click at [372, 408] on div "Ce qui peut t’arriver en 2 mois avec la bonne méthode Brouillon" at bounding box center [318, 435] width 455 height 104
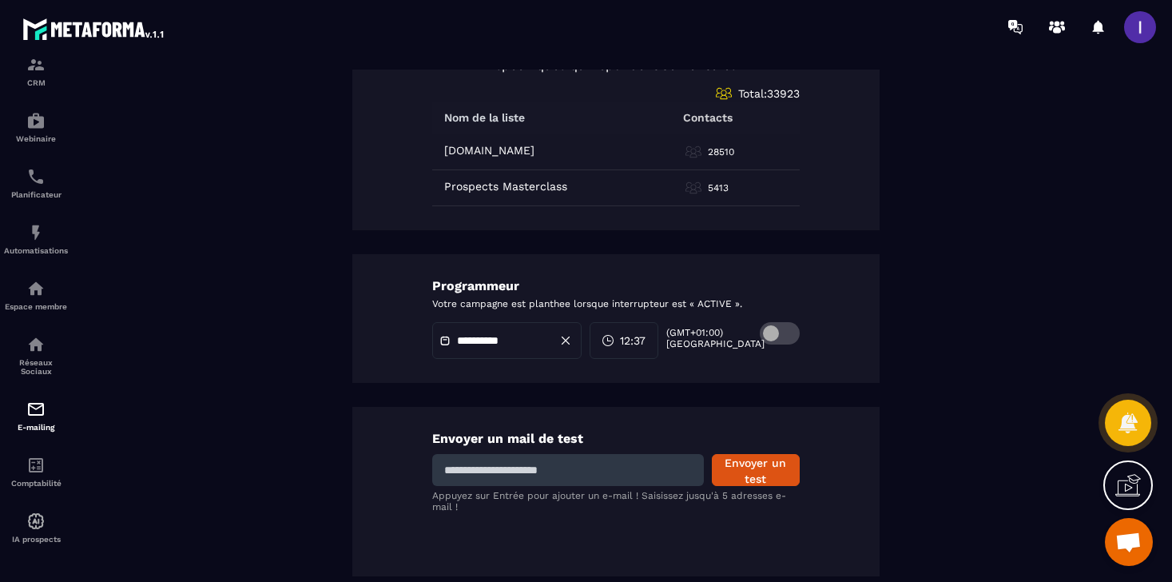
click at [776, 329] on span at bounding box center [780, 333] width 40 height 22
click at [477, 351] on div at bounding box center [506, 340] width 149 height 37
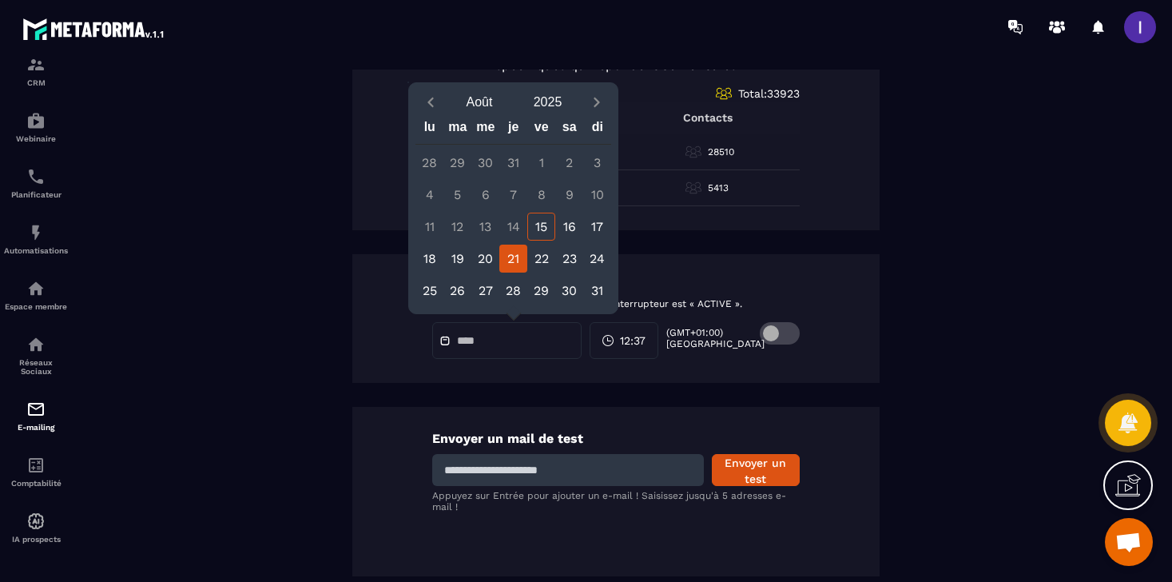
click at [513, 262] on div "21" at bounding box center [513, 258] width 28 height 28
type input "**********"
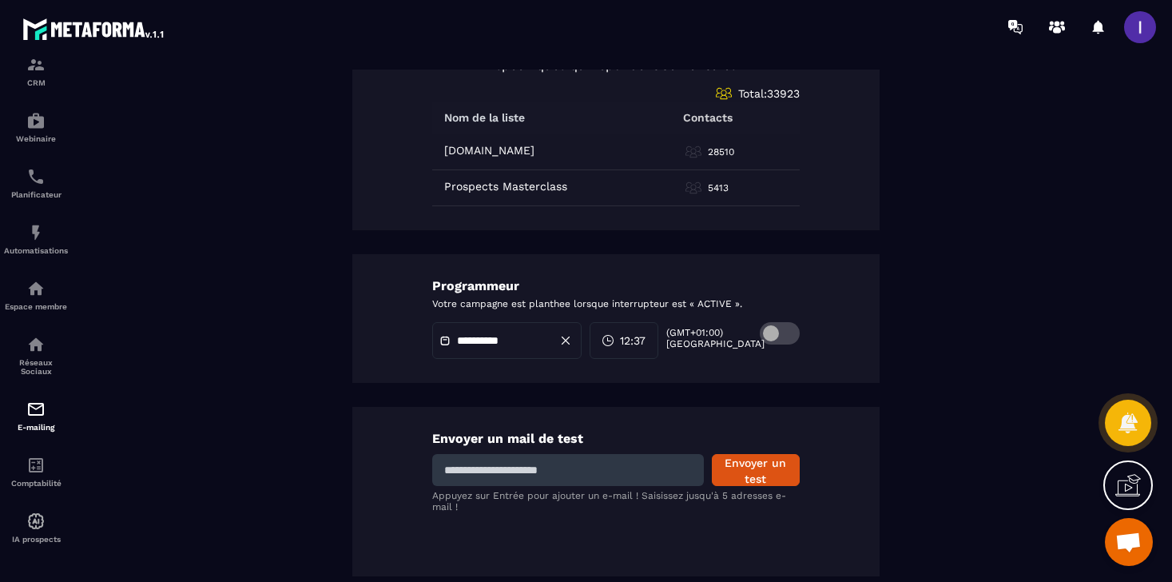
click at [813, 285] on div "**********" at bounding box center [615, 318] width 527 height 129
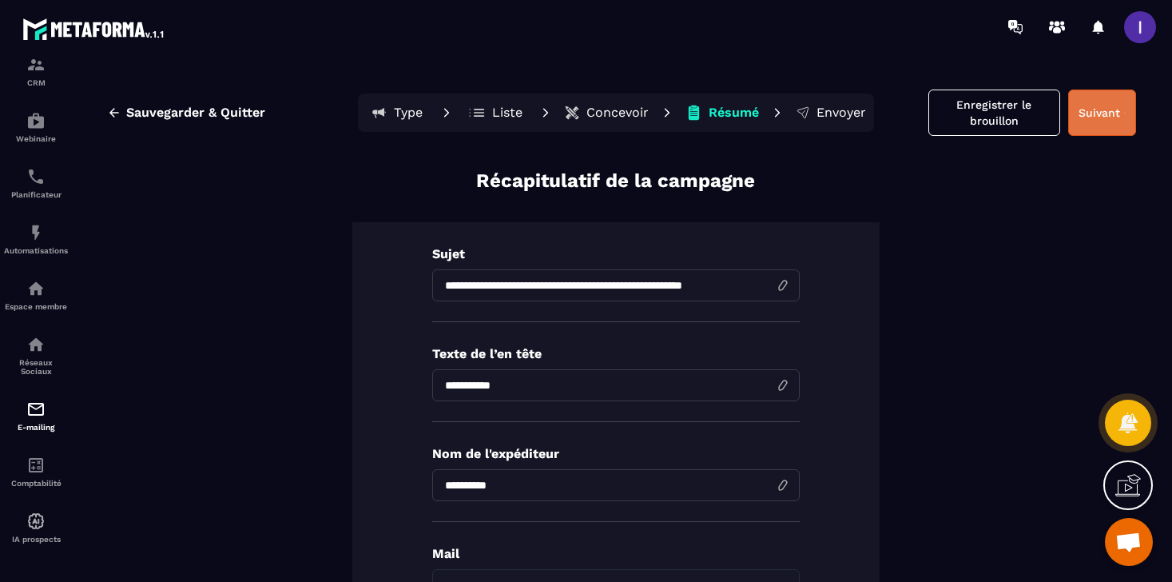
click at [1076, 109] on button "Suivant" at bounding box center [1102, 112] width 68 height 46
click at [852, 113] on p "Envoyer" at bounding box center [841, 113] width 50 height 16
click at [831, 111] on p "Envoyer" at bounding box center [841, 113] width 50 height 16
click at [820, 107] on p "Envoyer" at bounding box center [841, 113] width 50 height 16
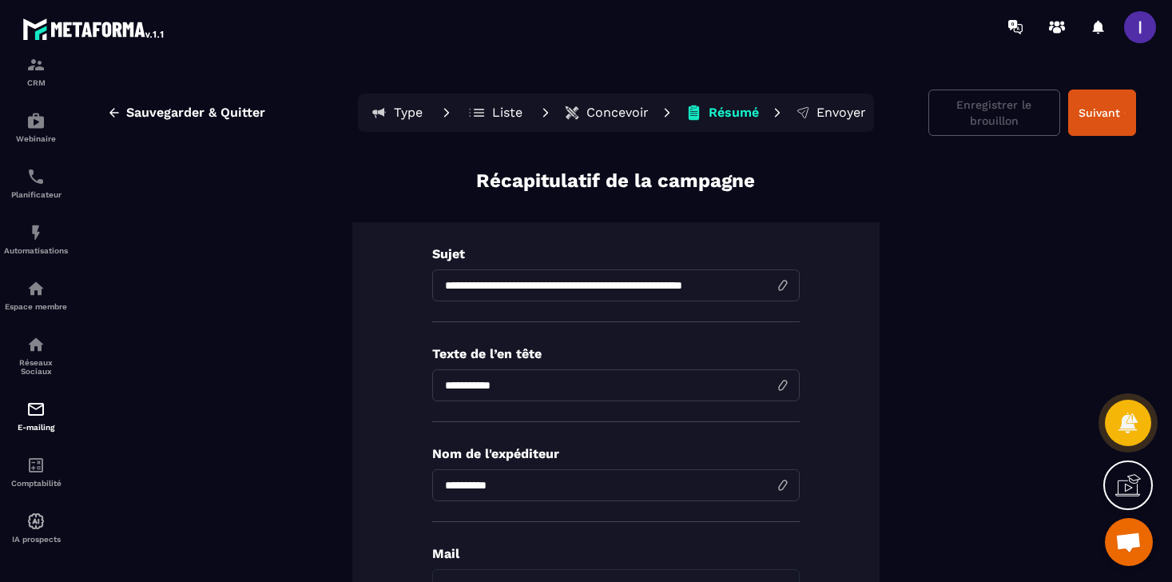
click at [820, 107] on p "Envoyer" at bounding box center [841, 113] width 50 height 16
click at [796, 145] on div "**********" at bounding box center [615, 332] width 1081 height 526
click at [823, 110] on p "Envoyer" at bounding box center [841, 113] width 50 height 16
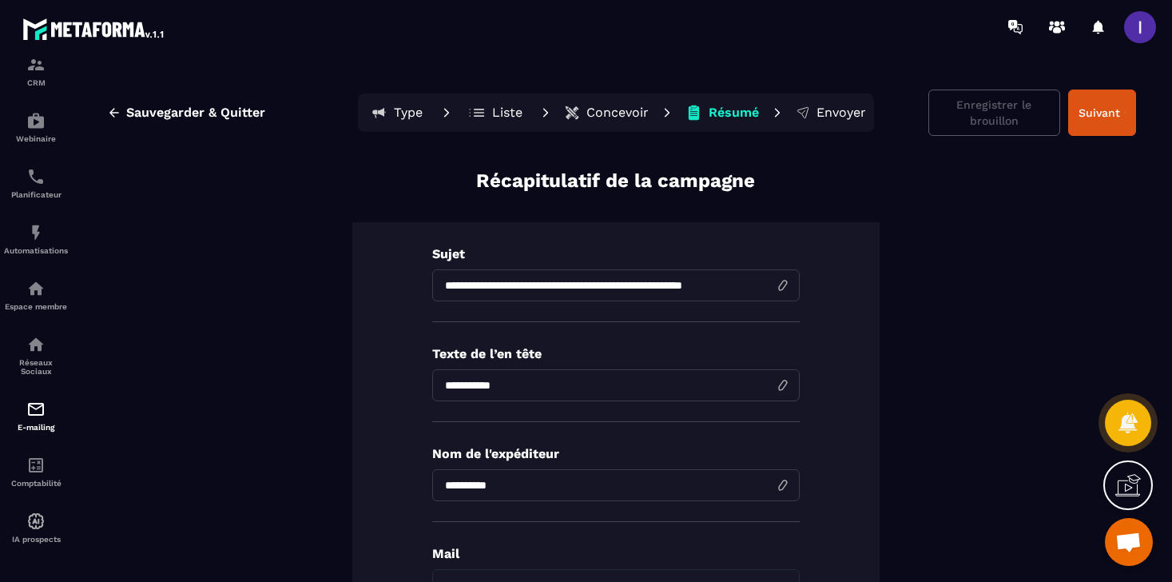
click at [823, 110] on p "Envoyer" at bounding box center [841, 113] width 50 height 16
